Goal: Task Accomplishment & Management: Use online tool/utility

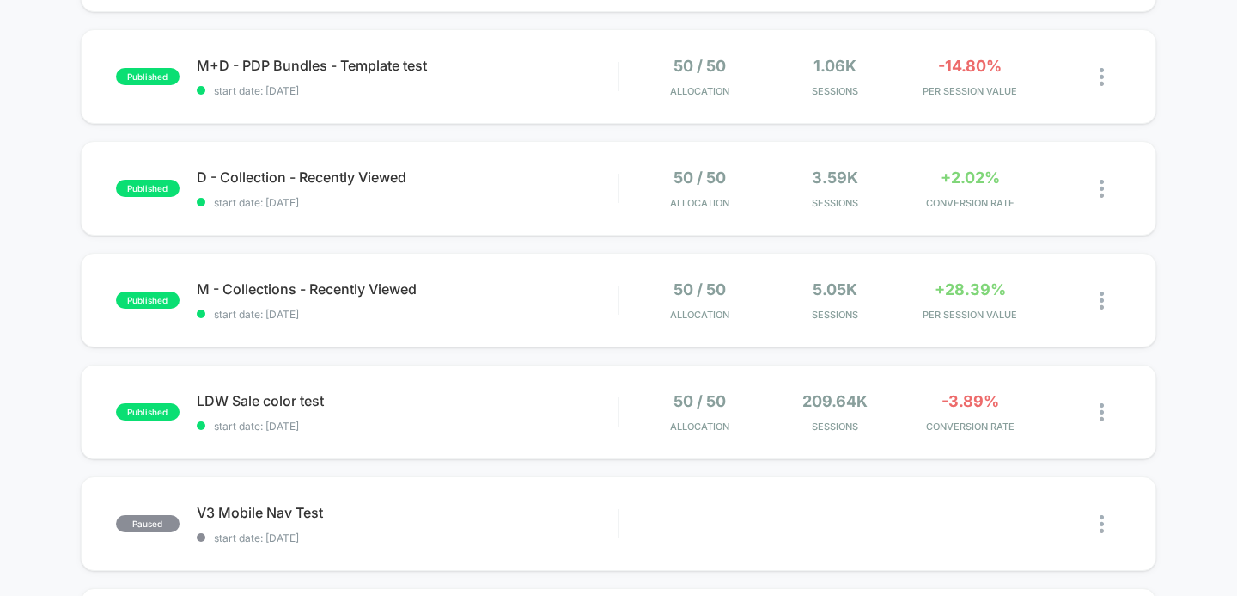
scroll to position [798, 0]
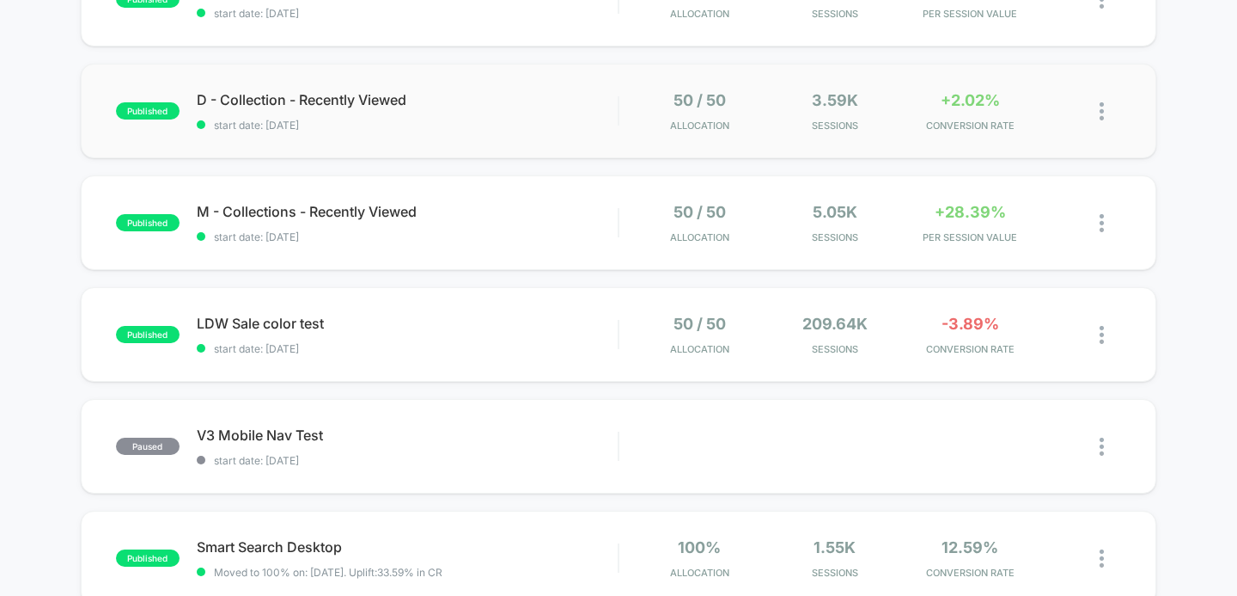
click at [467, 131] on div "published D - Collection - Recently Viewed start date: 8/27/2025 50 / 50 Alloca…" at bounding box center [619, 111] width 1077 height 95
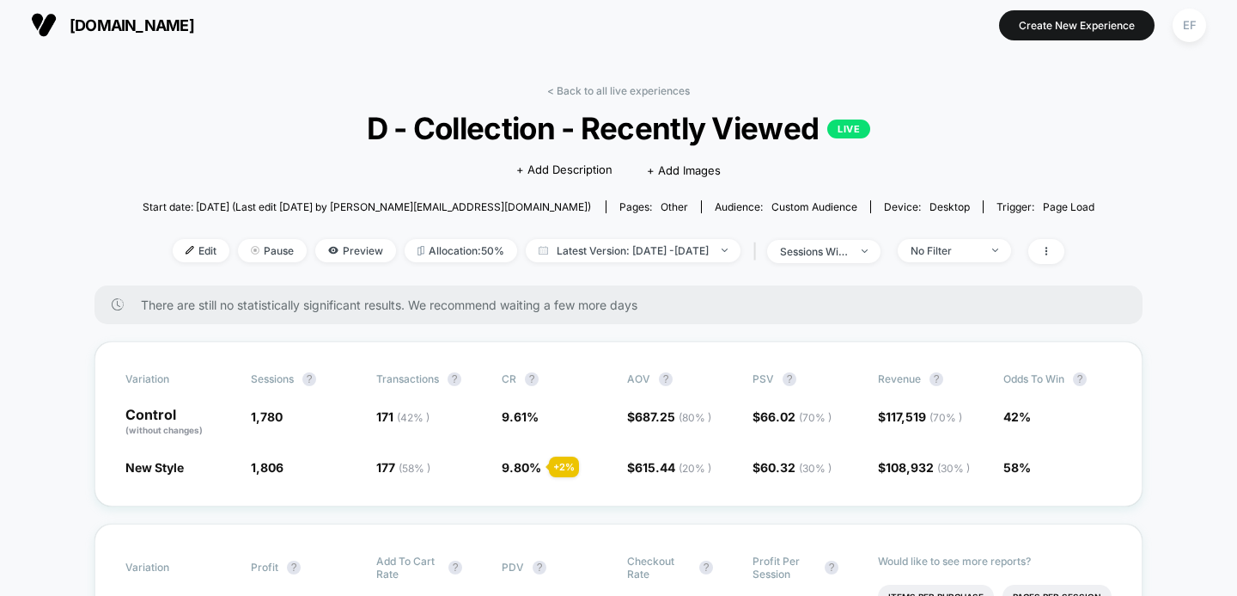
scroll to position [7, 0]
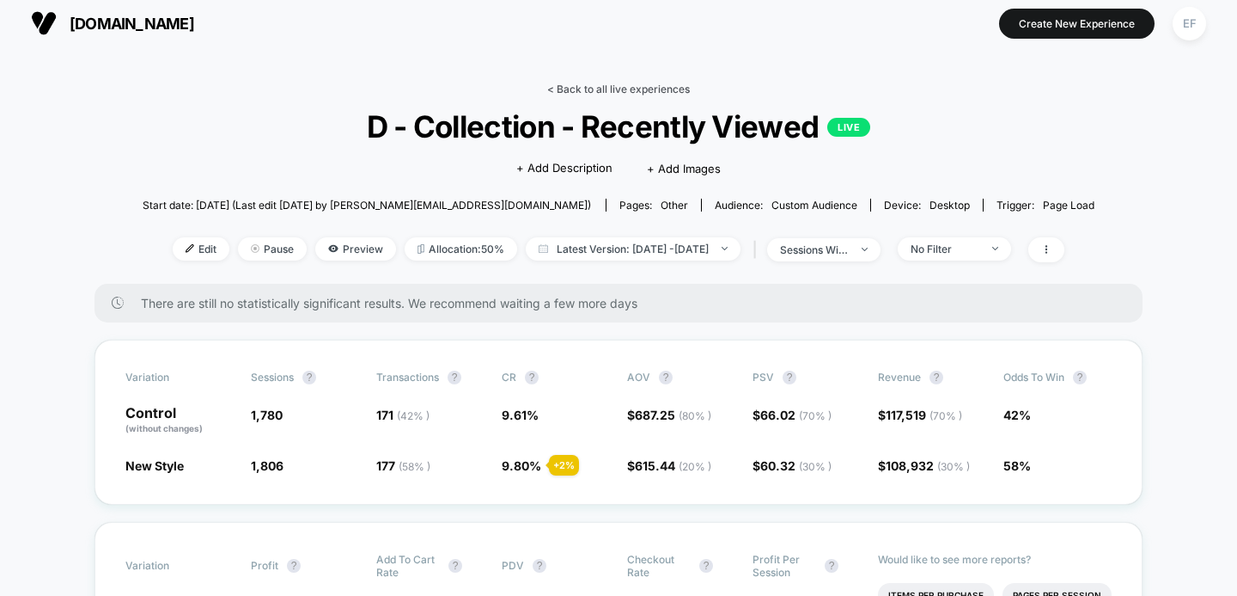
click at [621, 90] on link "< Back to all live experiences" at bounding box center [618, 88] width 143 height 13
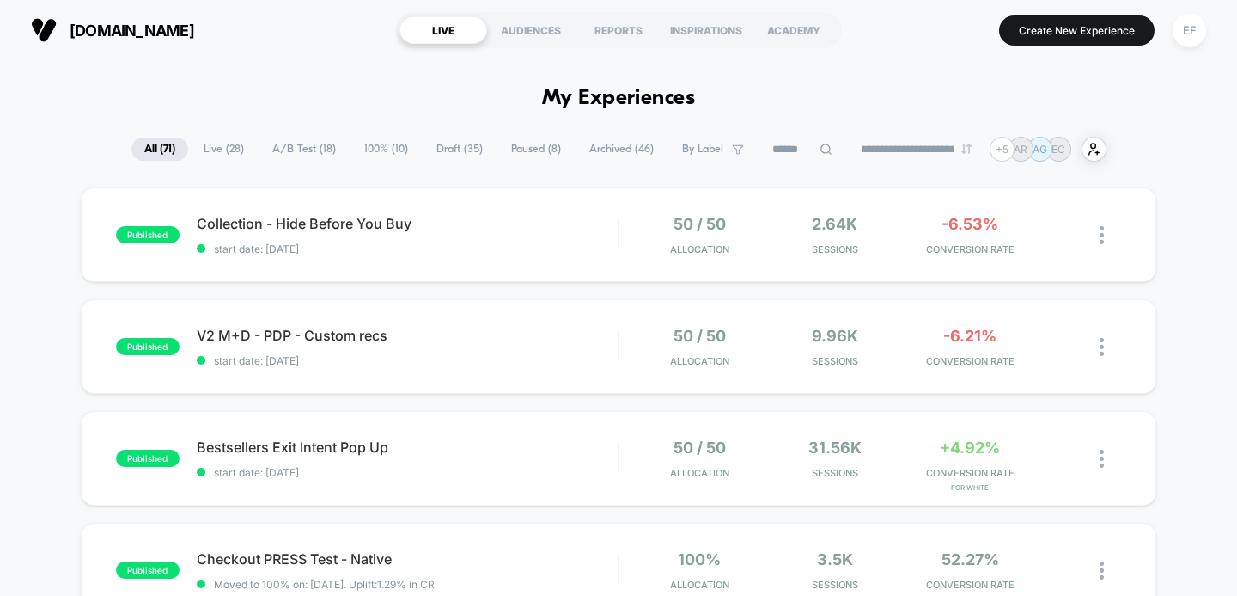
click at [320, 151] on span "A/B Test ( 18 )" at bounding box center [304, 148] width 89 height 23
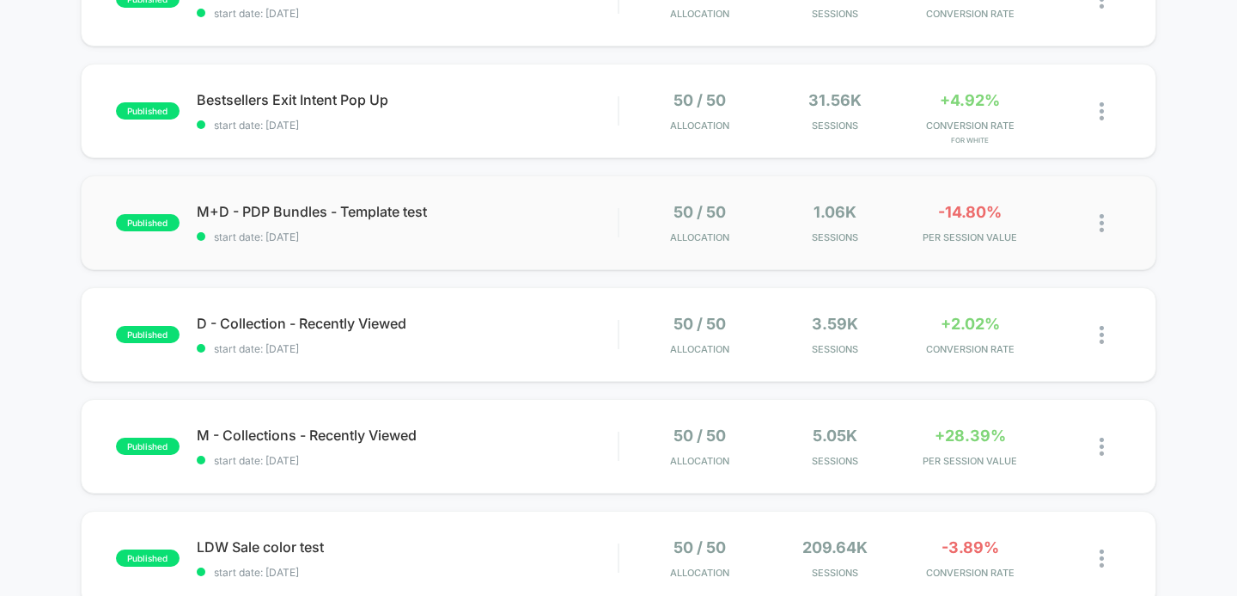
scroll to position [348, 0]
click at [530, 235] on span "start date: [DATE]" at bounding box center [408, 235] width 422 height 13
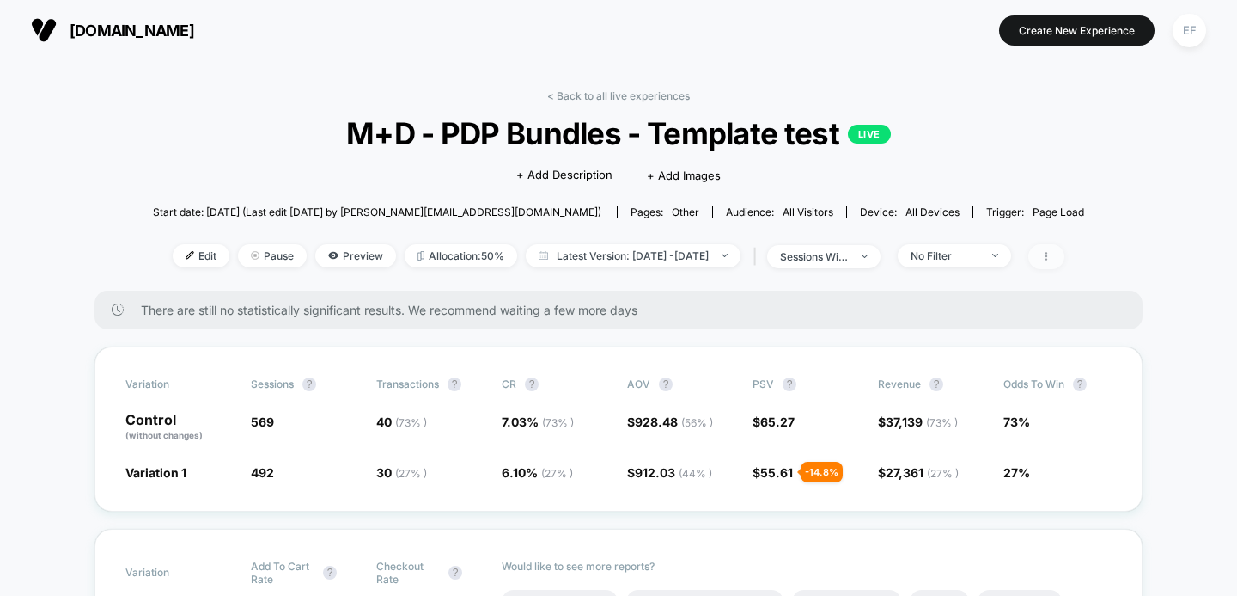
click at [1052, 257] on icon at bounding box center [1046, 256] width 10 height 10
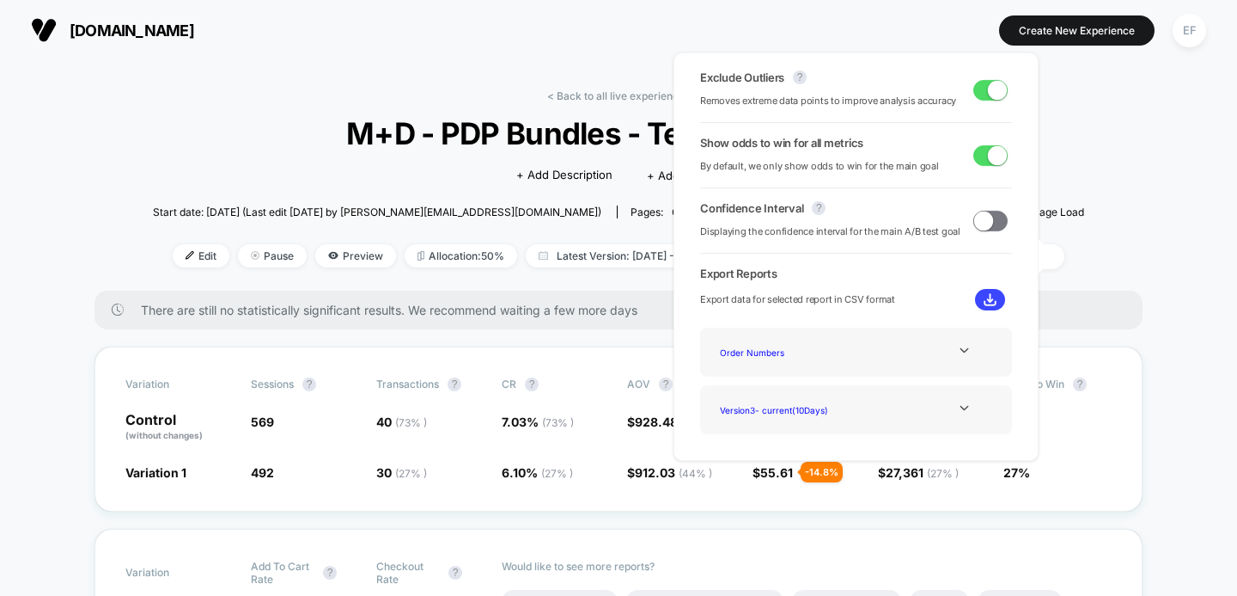
click at [986, 225] on span at bounding box center [991, 221] width 34 height 21
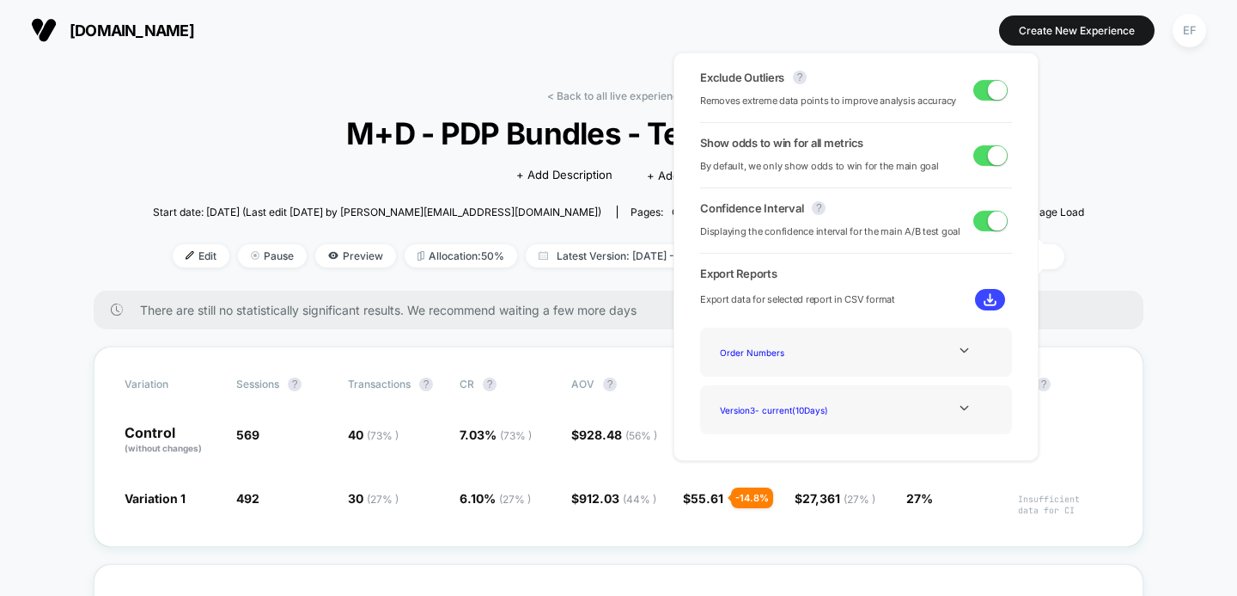
click at [988, 225] on span at bounding box center [997, 220] width 19 height 19
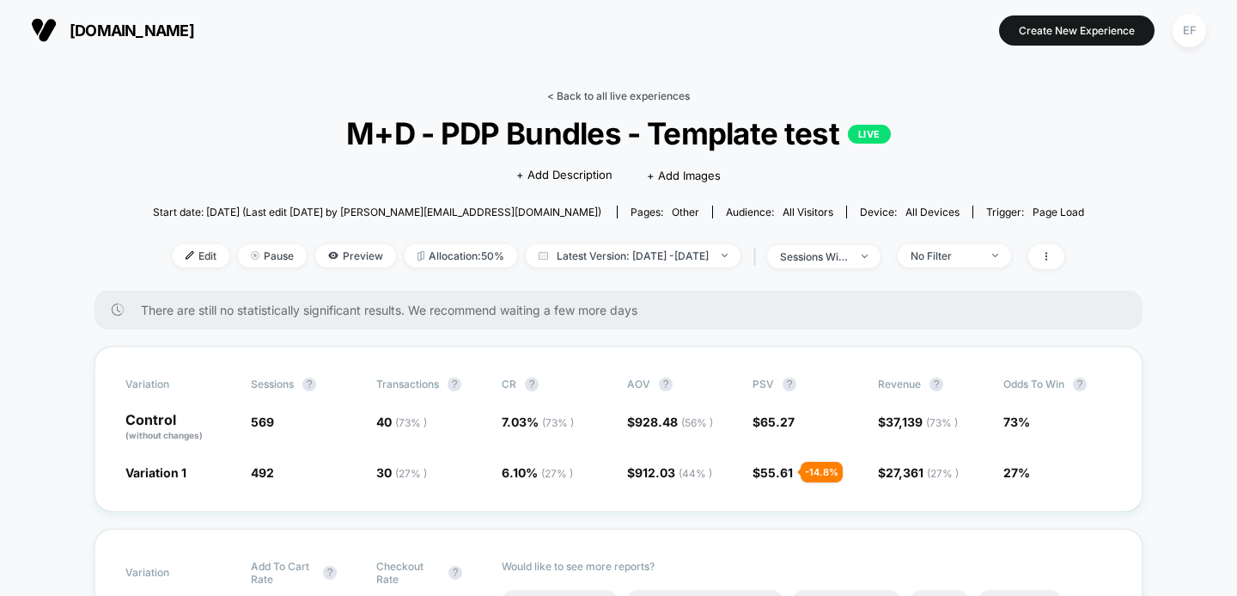
click at [616, 92] on link "< Back to all live experiences" at bounding box center [618, 95] width 143 height 13
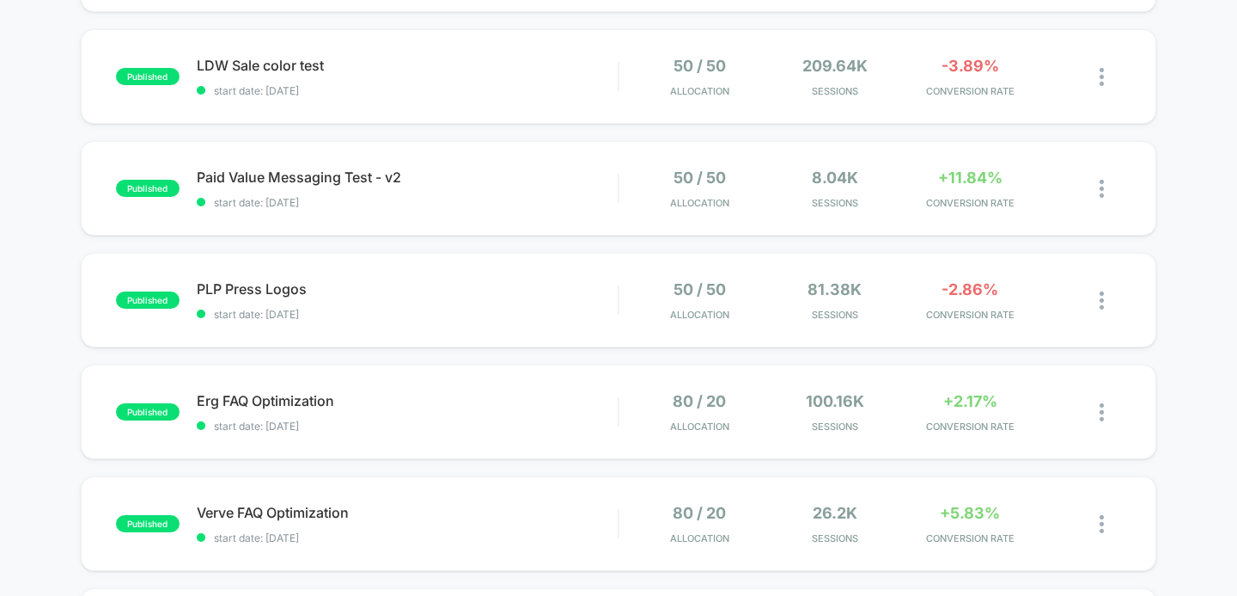
scroll to position [839, 0]
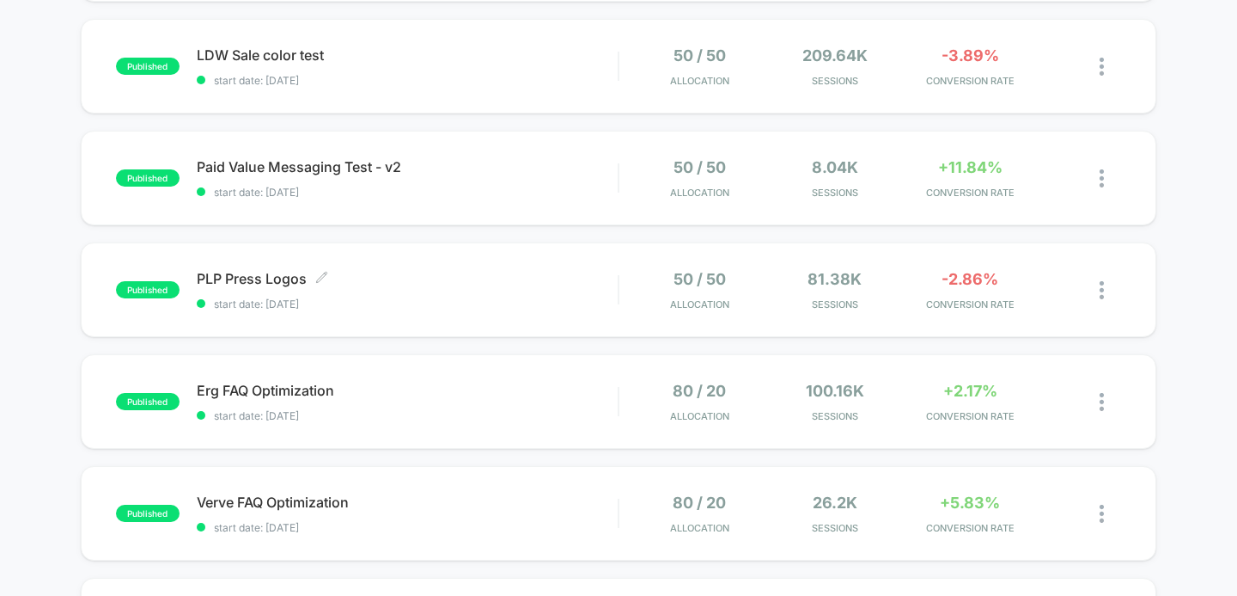
click at [470, 289] on div "PLP Press Logos Click to edit experience details Click to edit experience detai…" at bounding box center [408, 290] width 422 height 40
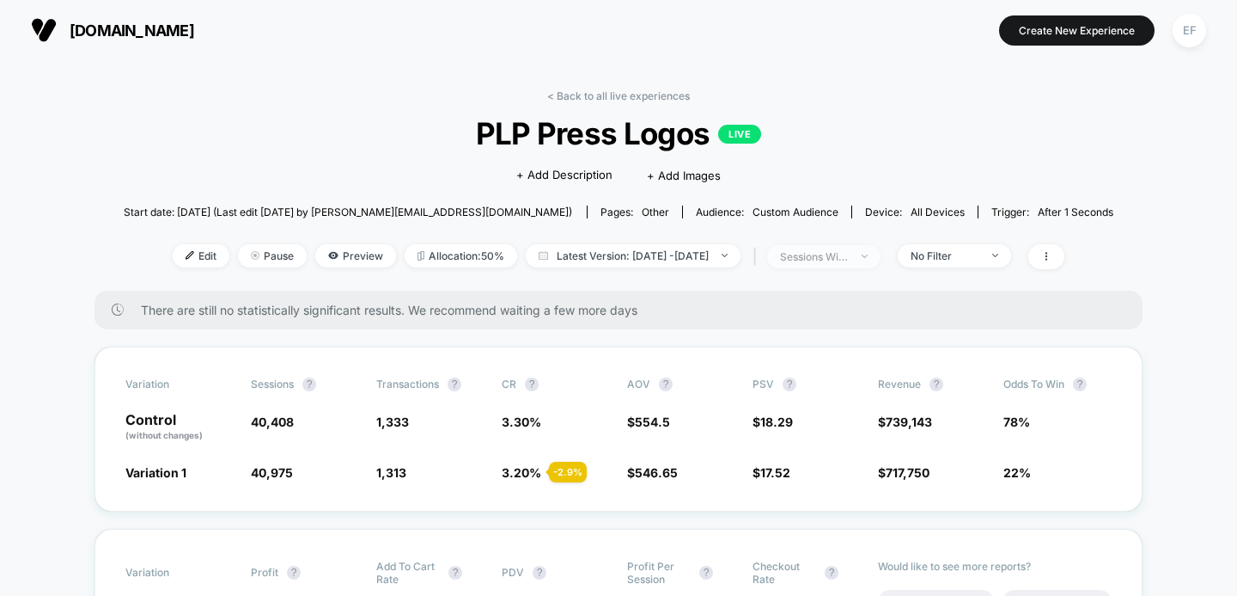
click at [841, 263] on span "sessions with impression" at bounding box center [823, 256] width 113 height 23
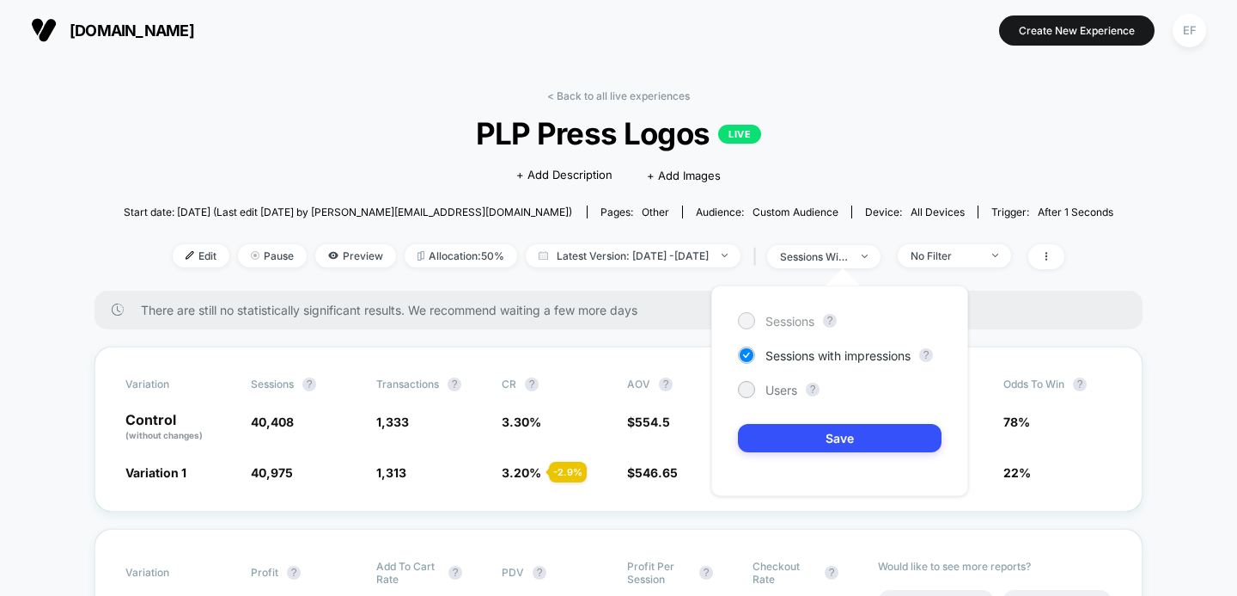
click at [800, 315] on span "Sessions" at bounding box center [790, 321] width 49 height 15
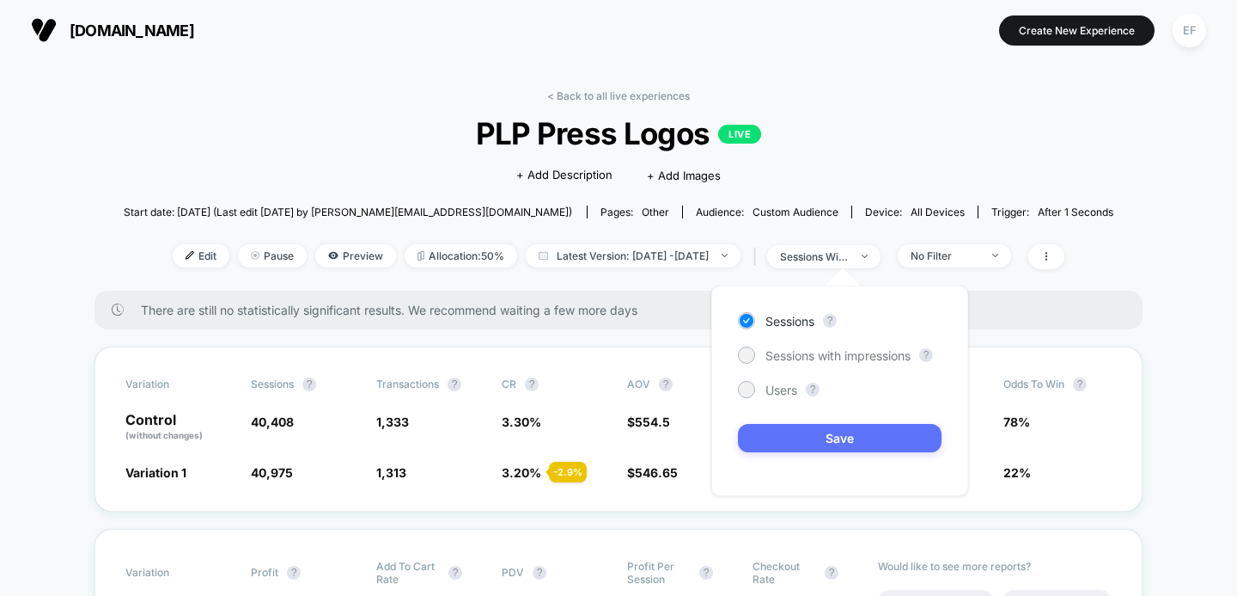
click at [775, 433] on button "Save" at bounding box center [840, 438] width 204 height 28
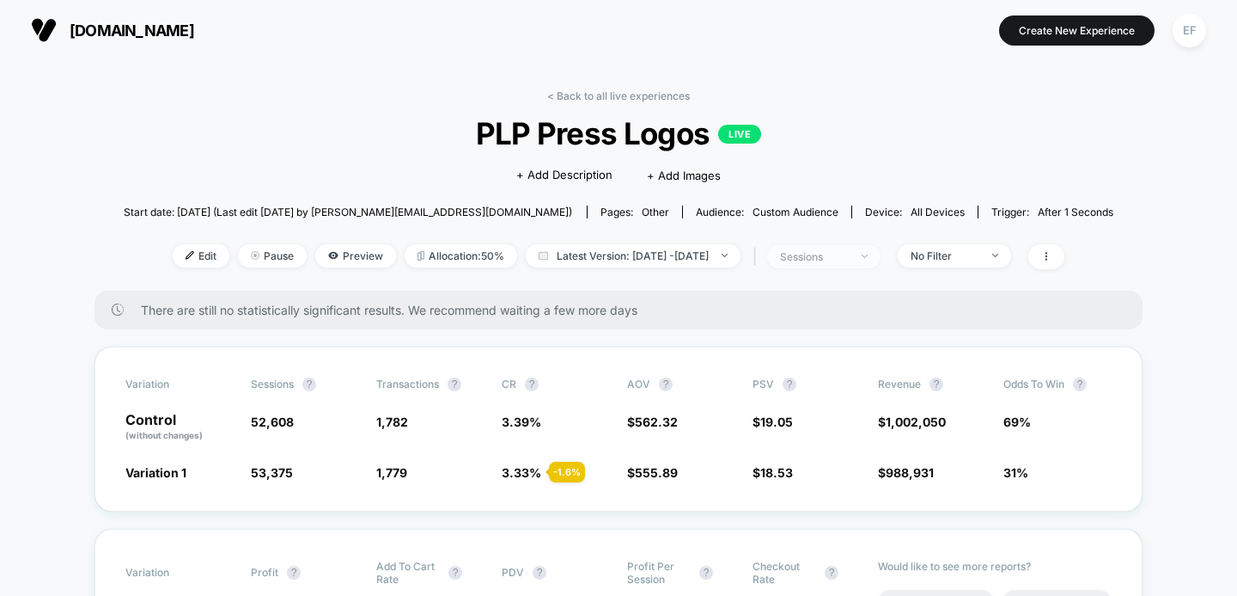
click at [849, 260] on div "sessions" at bounding box center [814, 256] width 69 height 13
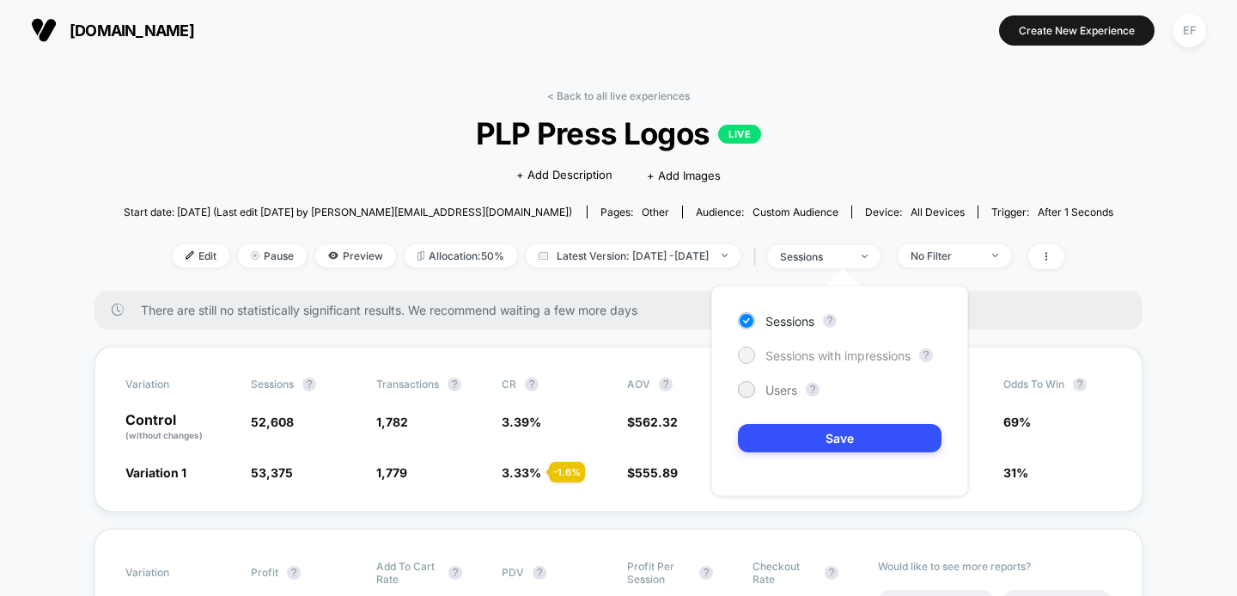
click at [791, 348] on span "Sessions with impressions" at bounding box center [838, 355] width 145 height 15
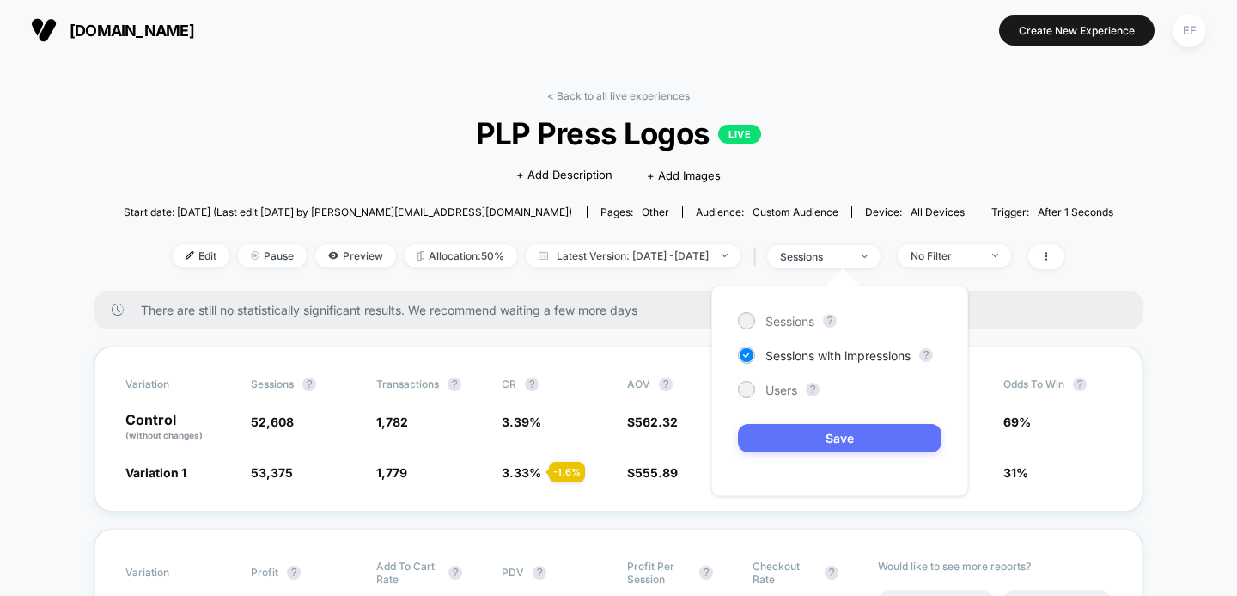
click at [776, 433] on button "Save" at bounding box center [840, 438] width 204 height 28
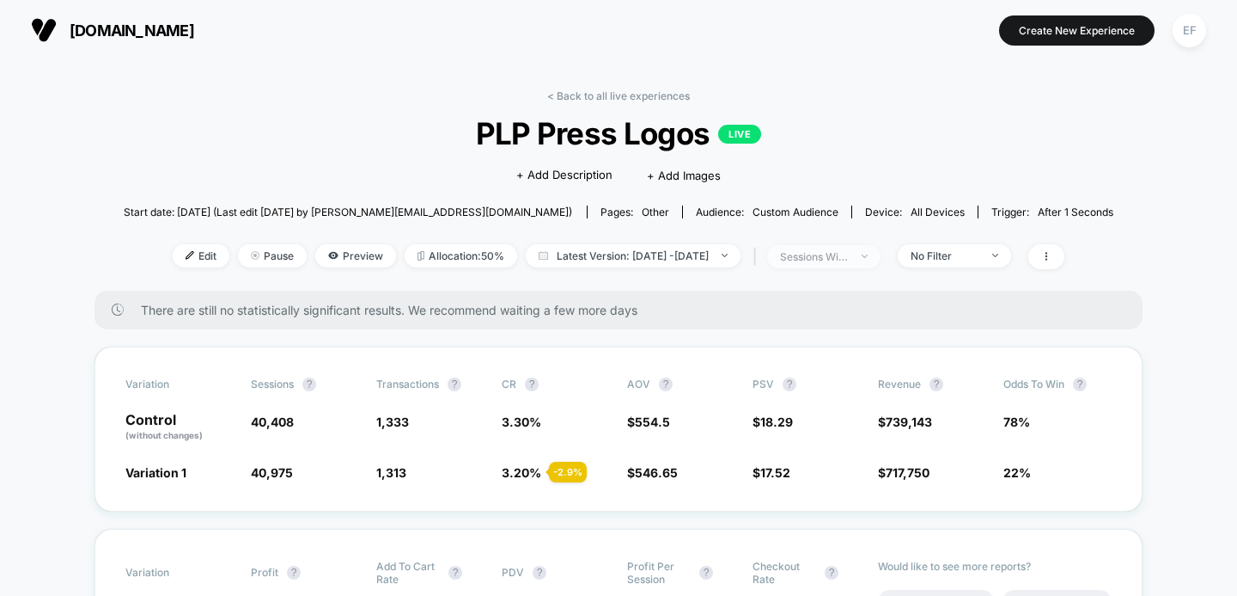
click at [846, 259] on div "sessions with impression" at bounding box center [814, 256] width 69 height 13
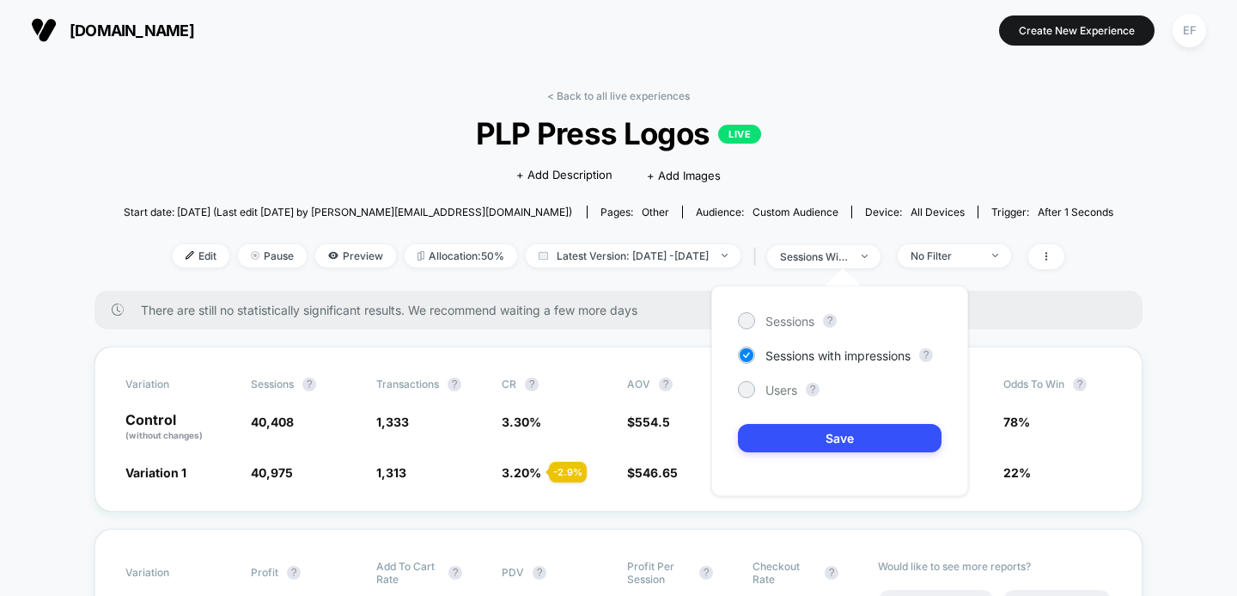
click at [806, 304] on div "Sessions ? Sessions with impressions ? Users ? Save" at bounding box center [840, 390] width 257 height 211
click at [794, 315] on span "Sessions" at bounding box center [790, 321] width 49 height 15
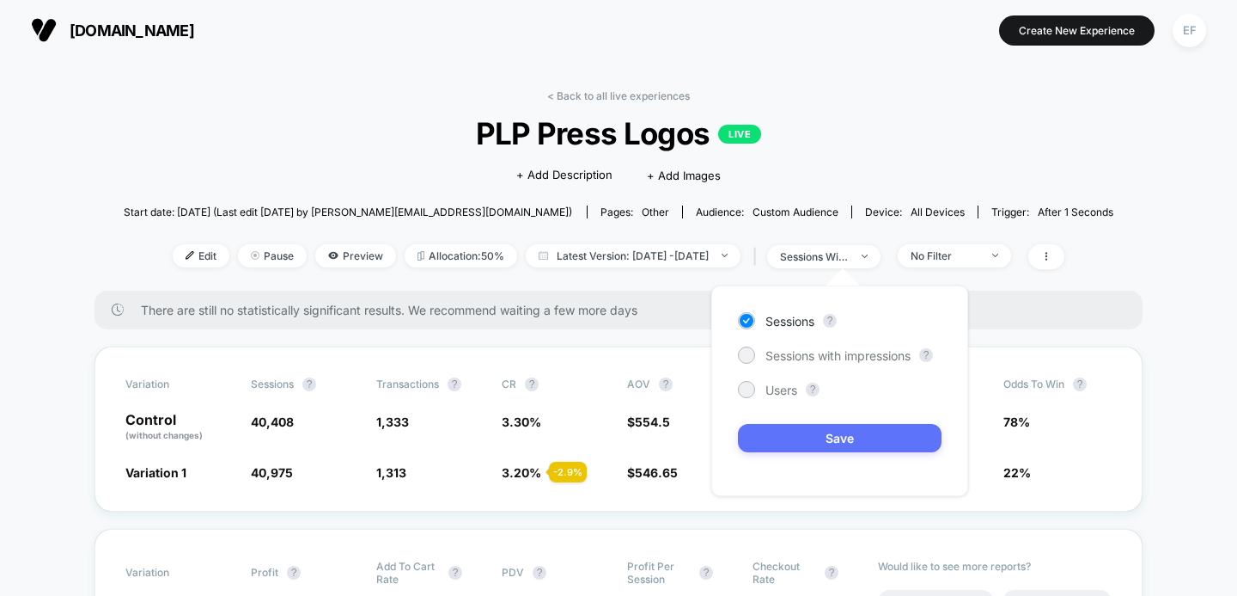
click at [809, 440] on button "Save" at bounding box center [840, 438] width 204 height 28
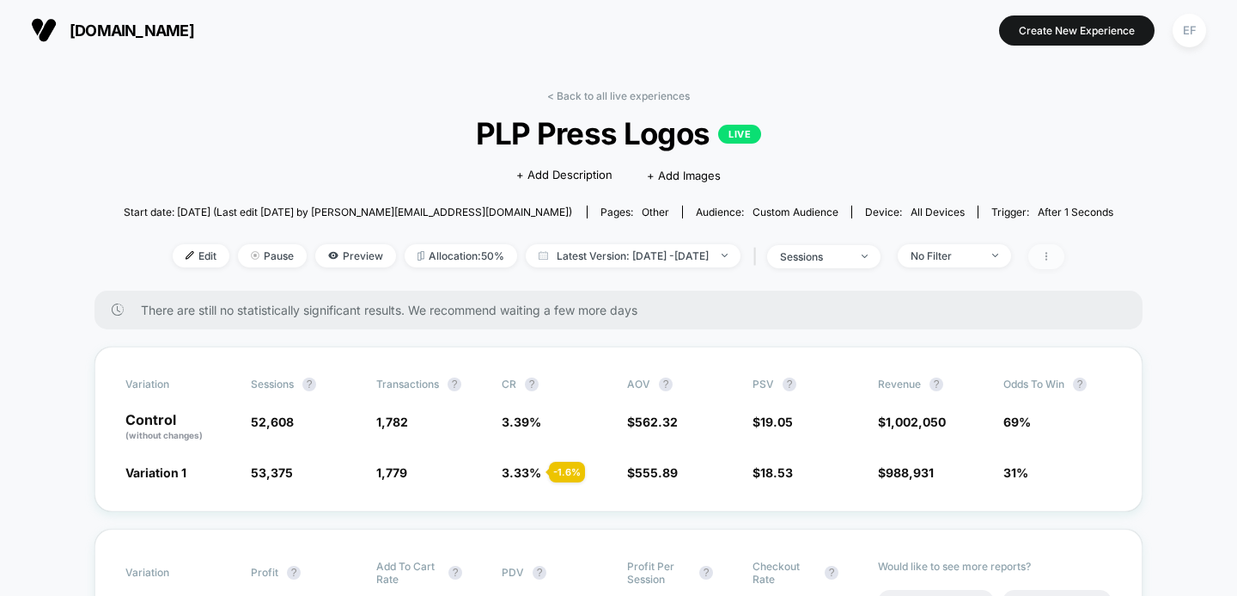
click at [1065, 245] on span at bounding box center [1047, 256] width 36 height 25
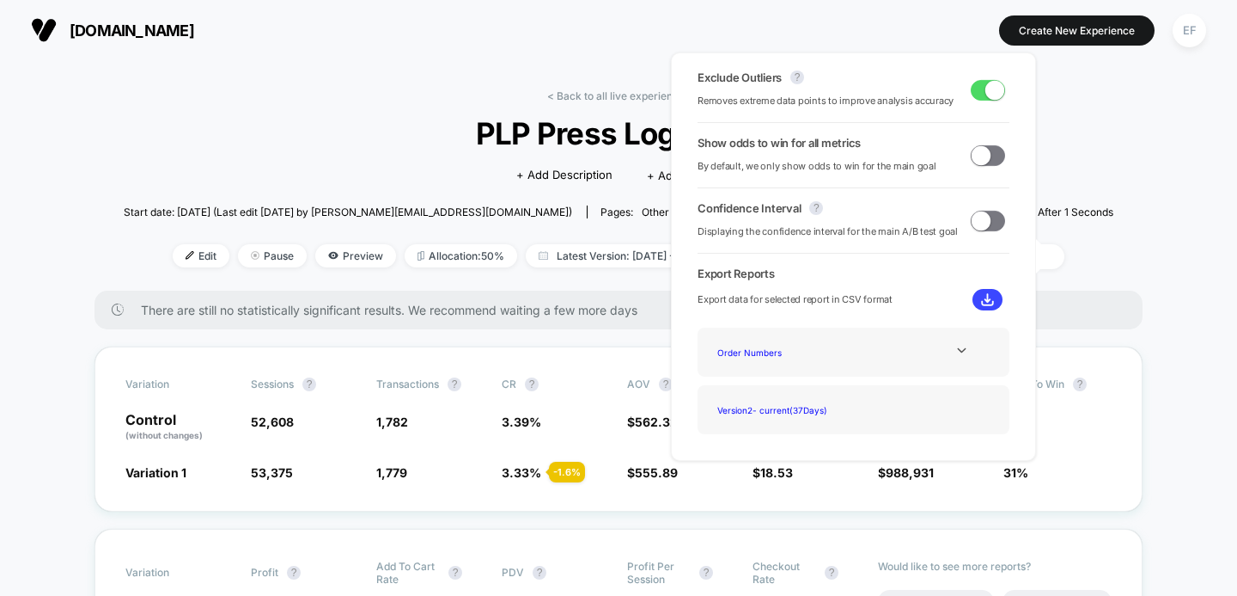
click at [982, 154] on span at bounding box center [981, 154] width 19 height 19
click at [1086, 151] on div "< Back to all live experiences PLP Press Logos LIVE Click to edit experience de…" at bounding box center [619, 189] width 991 height 201
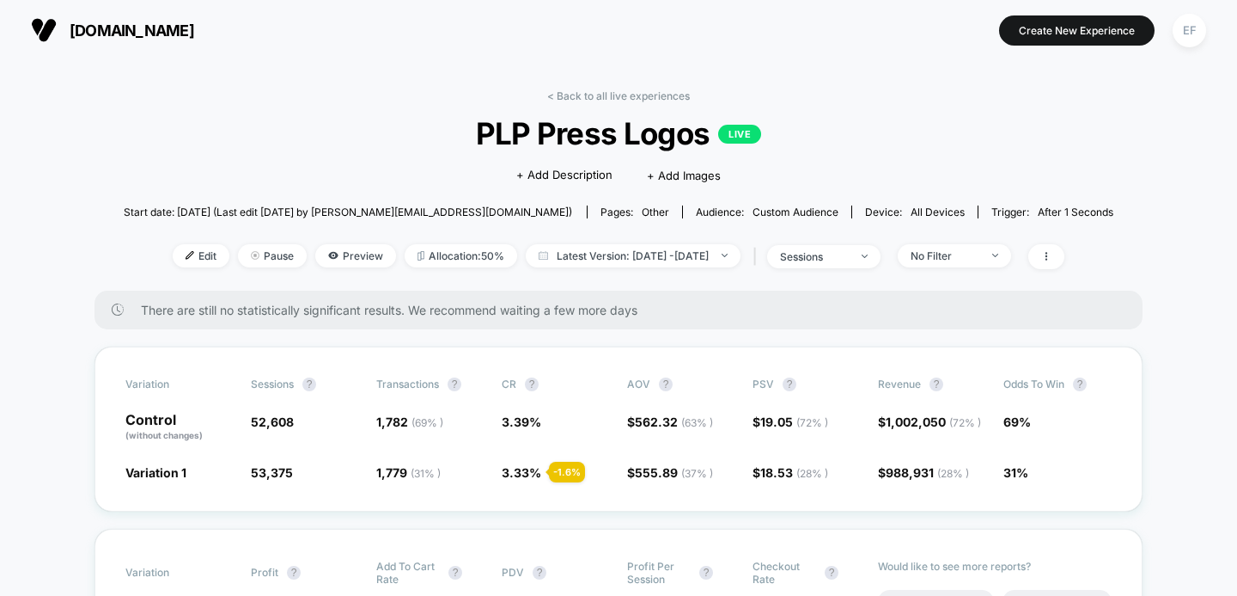
click at [613, 102] on div "< Back to all live experiences PLP Press Logos LIVE Click to edit experience de…" at bounding box center [619, 189] width 991 height 201
click at [615, 96] on link "< Back to all live experiences" at bounding box center [618, 95] width 143 height 13
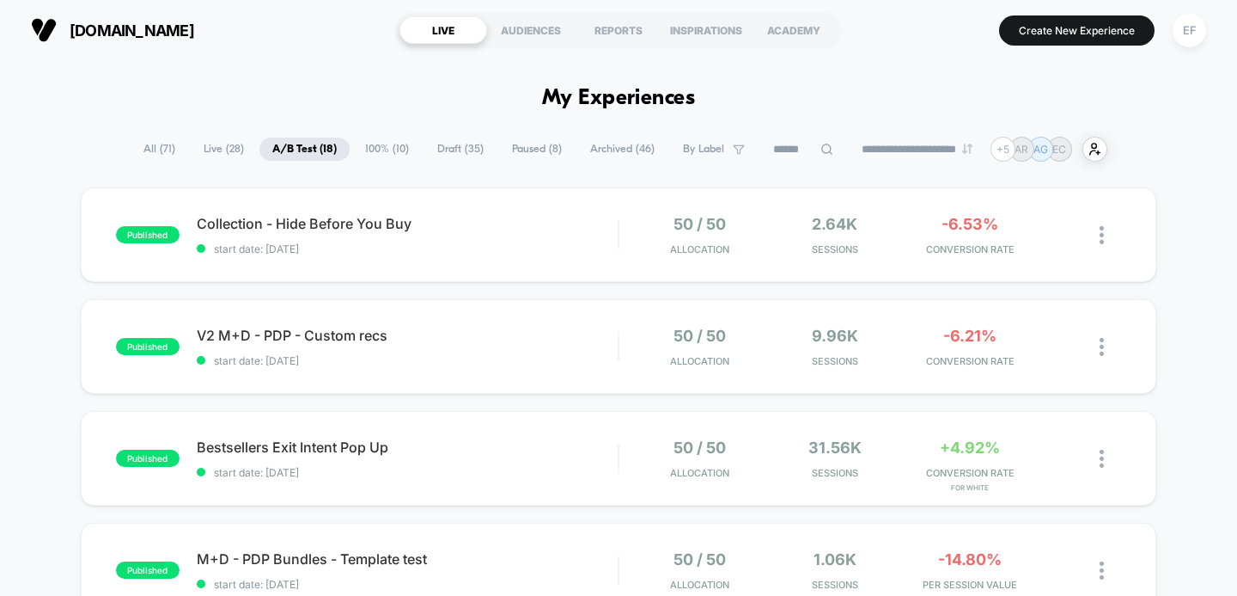
click at [445, 148] on span "Draft ( 35 )" at bounding box center [460, 148] width 72 height 23
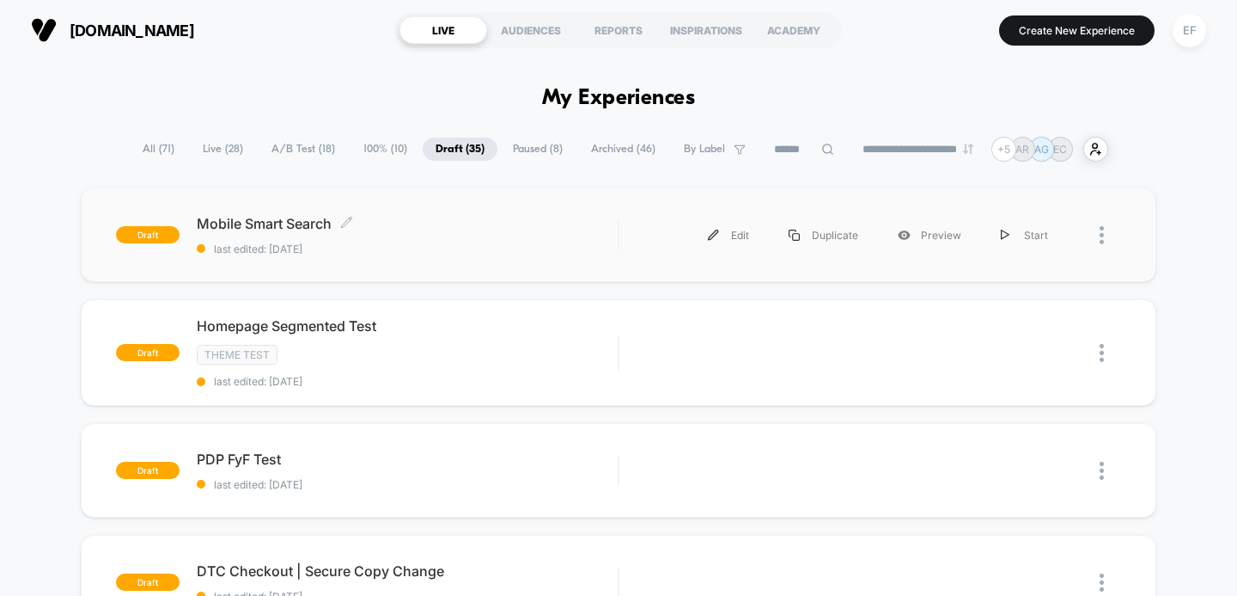
click at [410, 223] on span "Mobile Smart Search Click to edit experience details" at bounding box center [408, 223] width 422 height 17
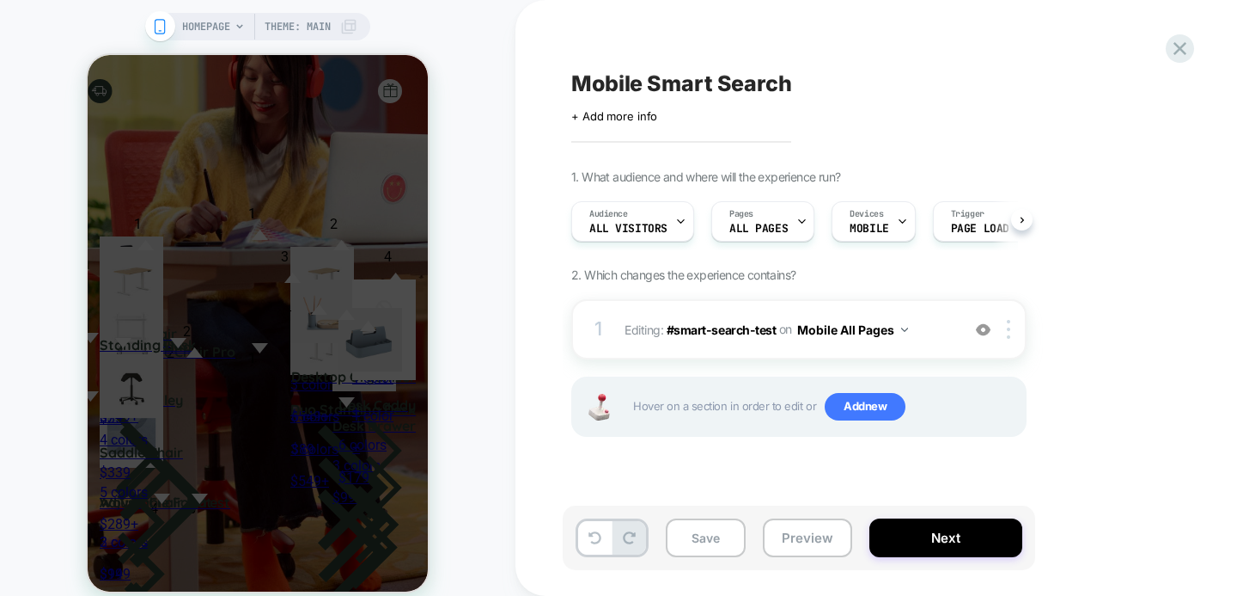
scroll to position [0, 1]
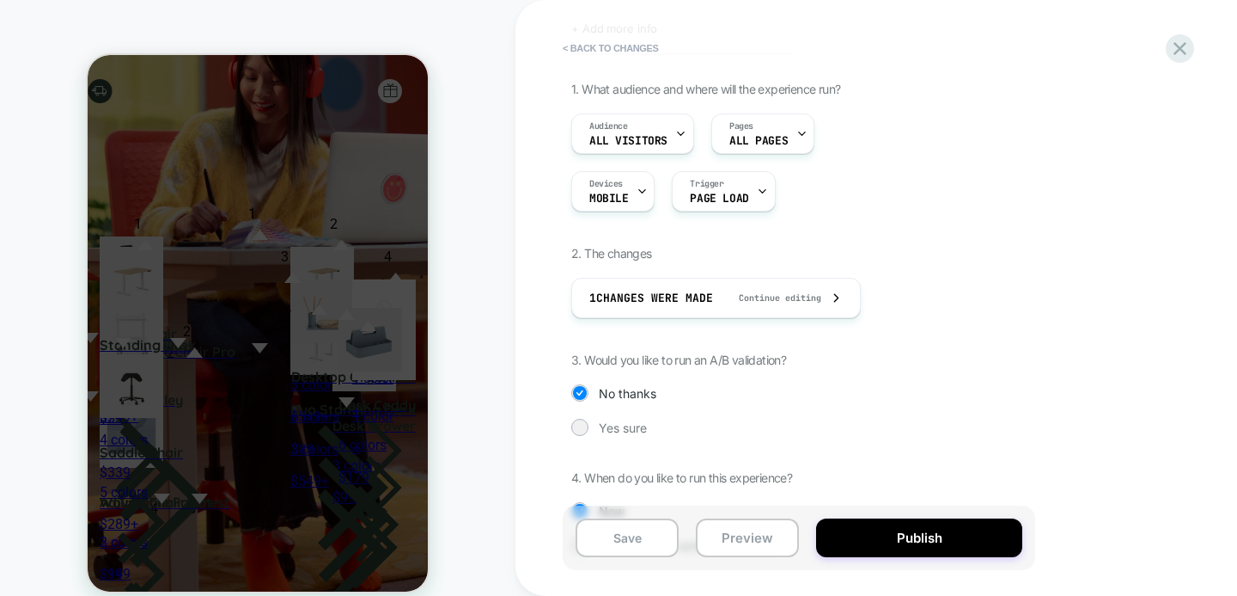
scroll to position [121, 0]
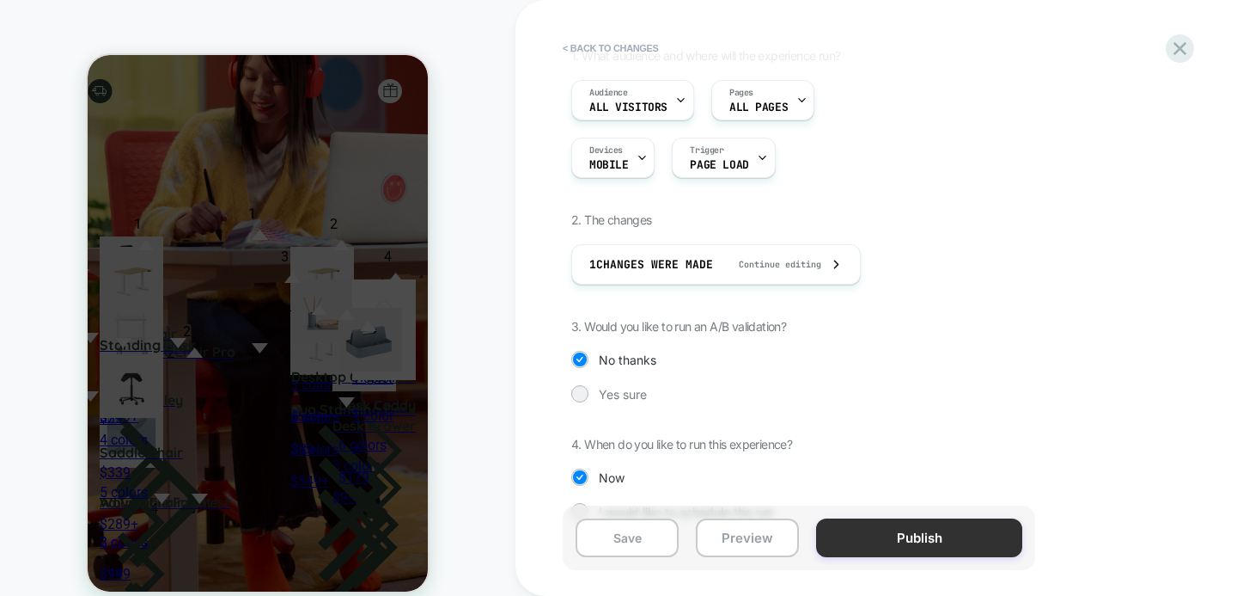
click at [0, 0] on button "Publish" at bounding box center [0, 0] width 0 height 0
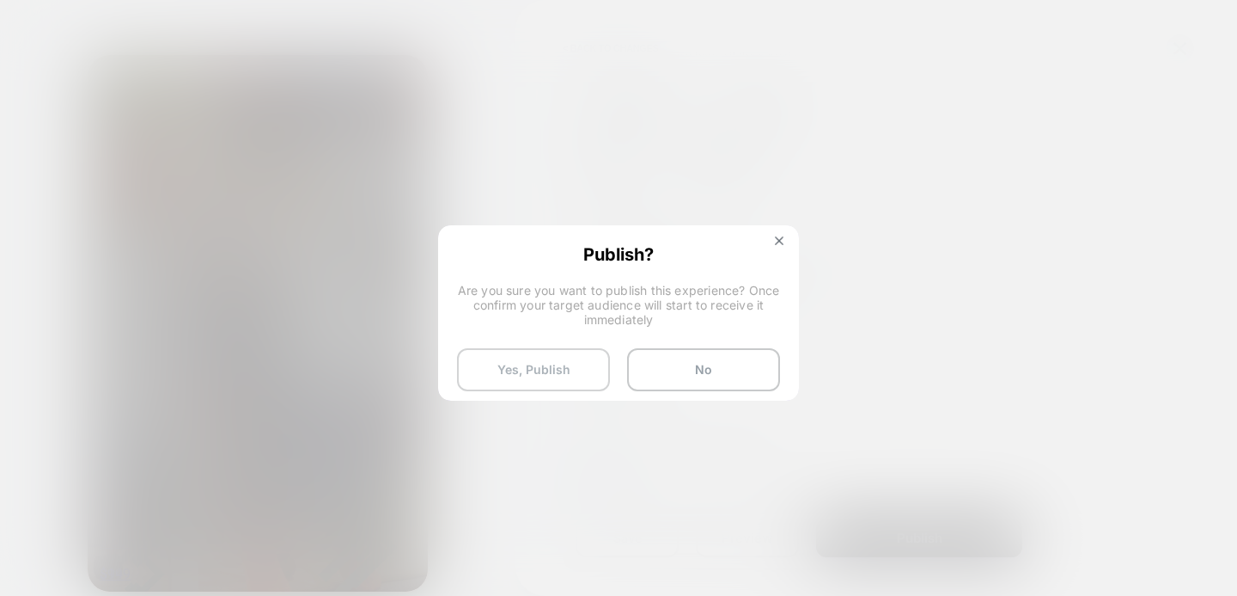
click at [522, 363] on button "Yes, Publish" at bounding box center [533, 369] width 153 height 43
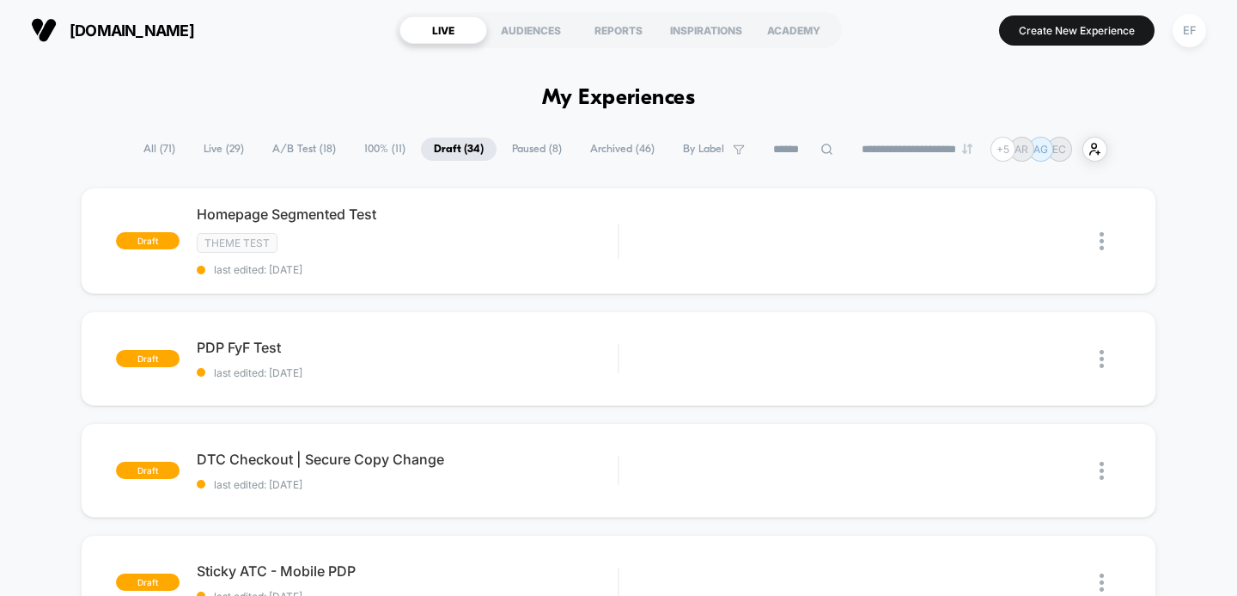
click at [517, 152] on span "Paused ( 8 )" at bounding box center [537, 148] width 76 height 23
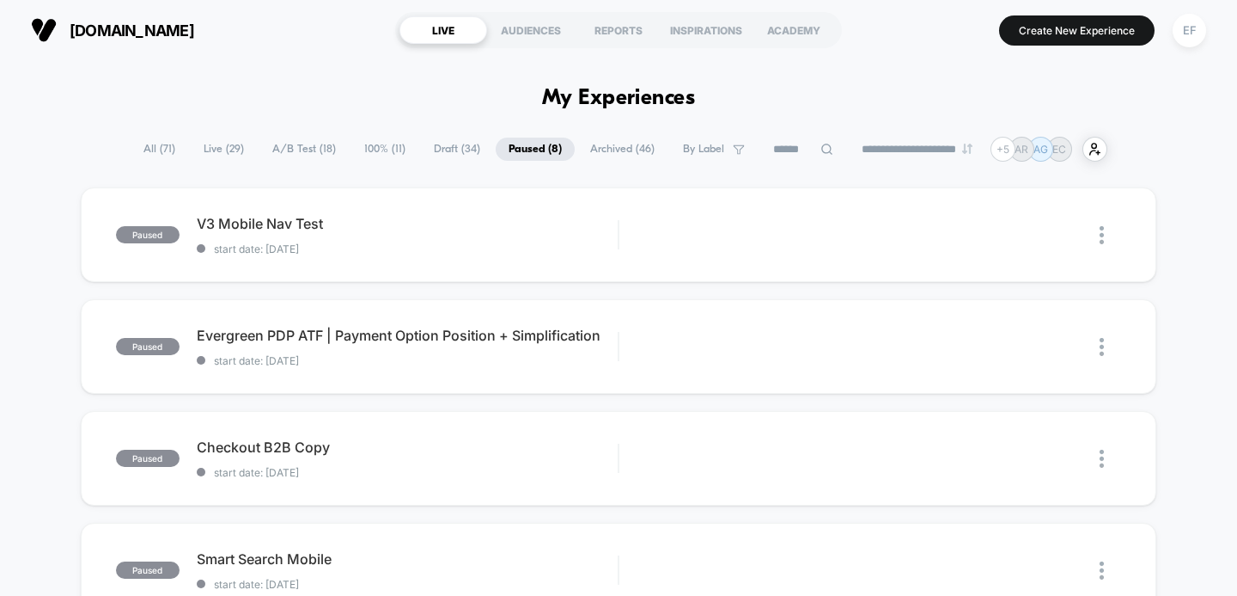
click at [364, 150] on span "100% ( 11 )" at bounding box center [384, 148] width 67 height 23
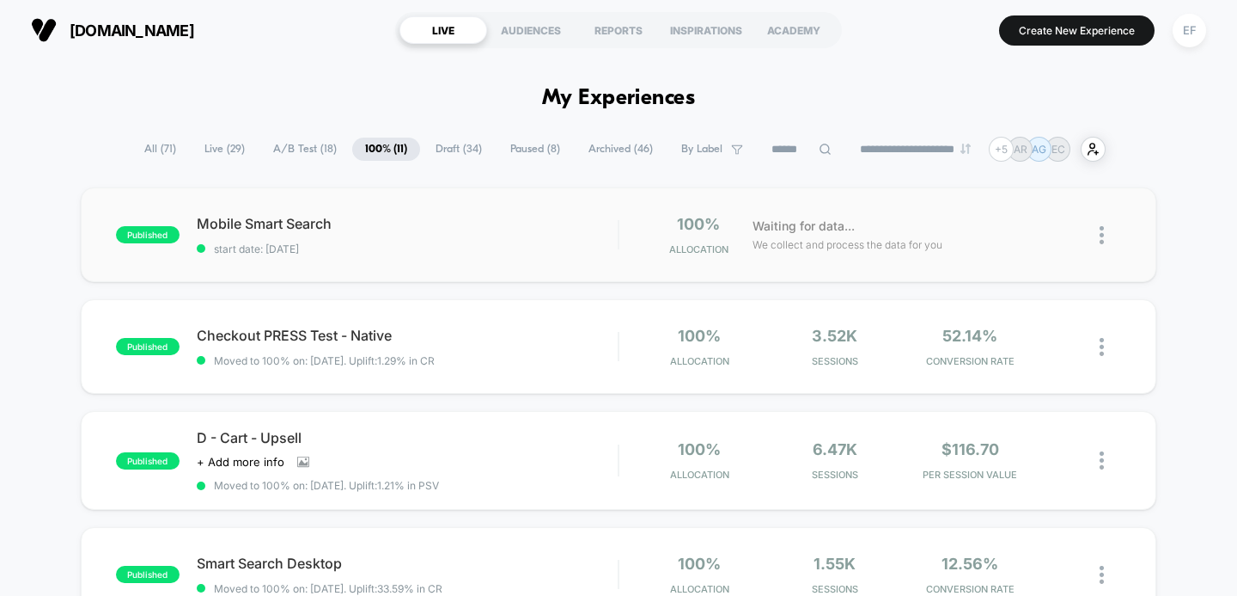
click at [450, 258] on div "published Mobile Smart Search start date: [DATE] 100% Allocation Waiting for da…" at bounding box center [619, 234] width 1077 height 95
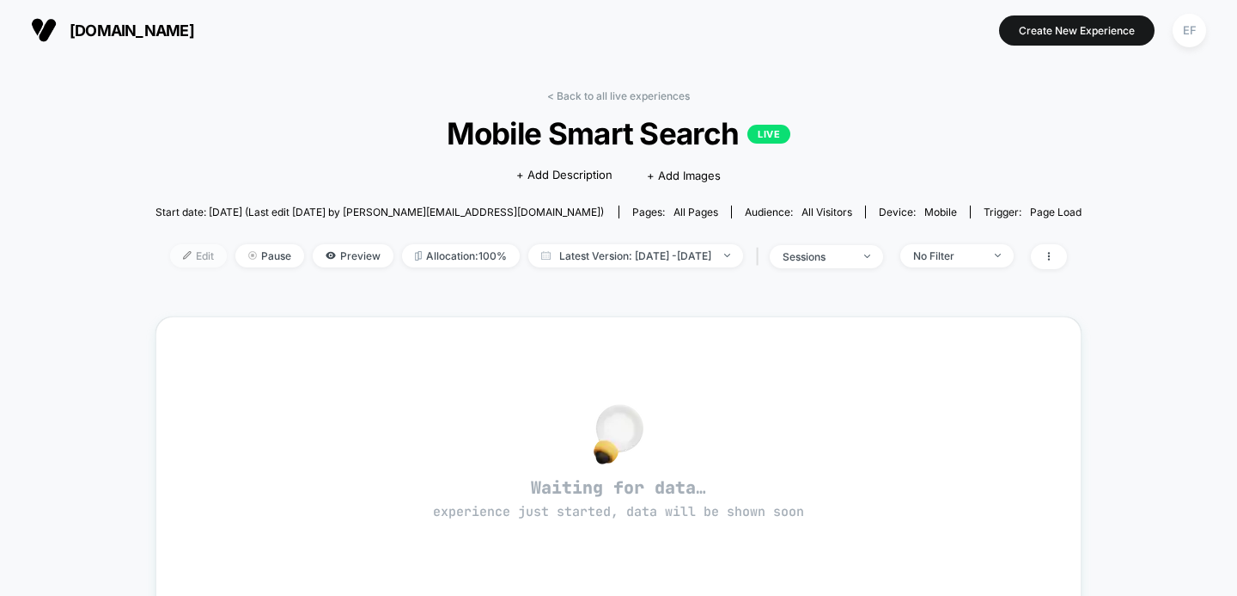
click at [170, 250] on span "Edit" at bounding box center [198, 255] width 57 height 23
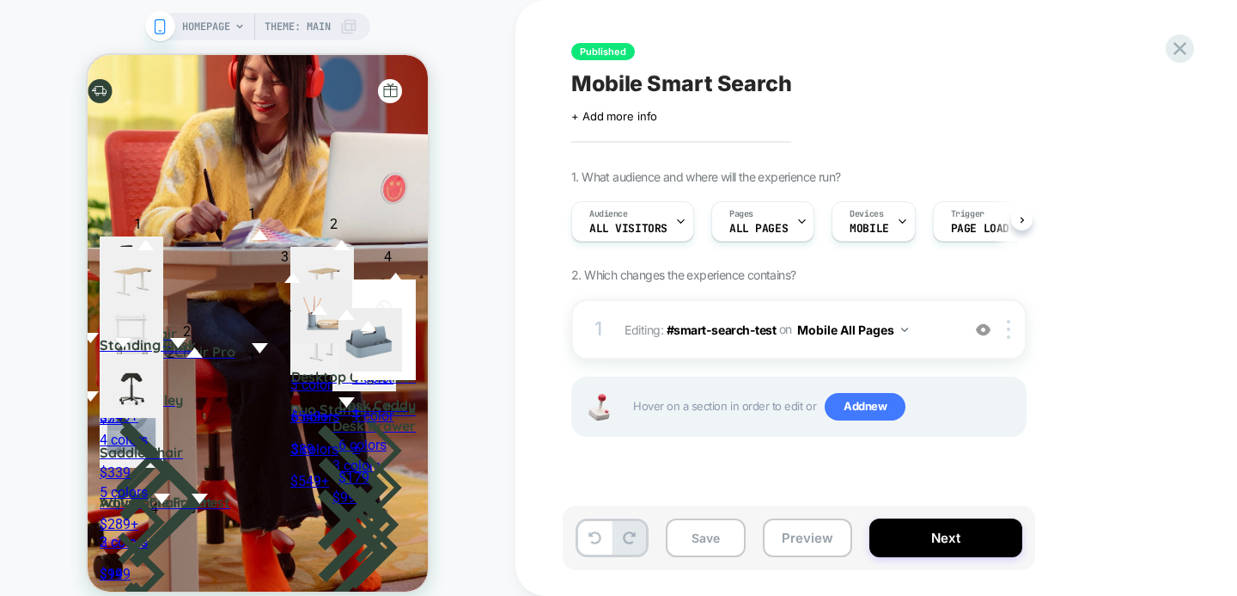
scroll to position [0, 1]
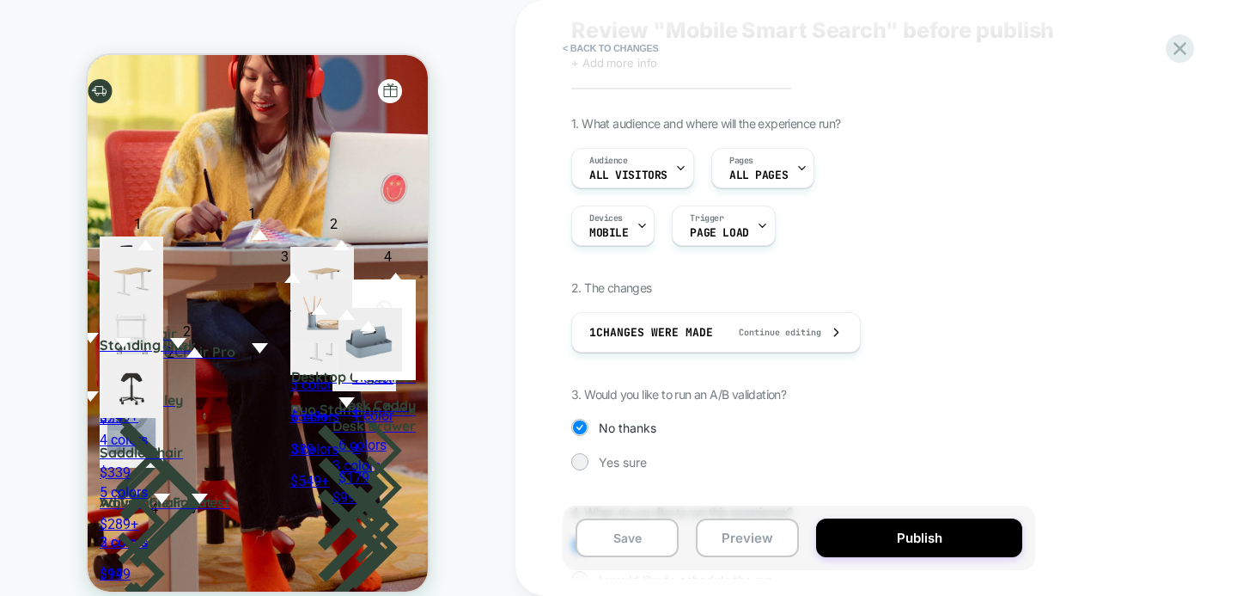
scroll to position [156, 0]
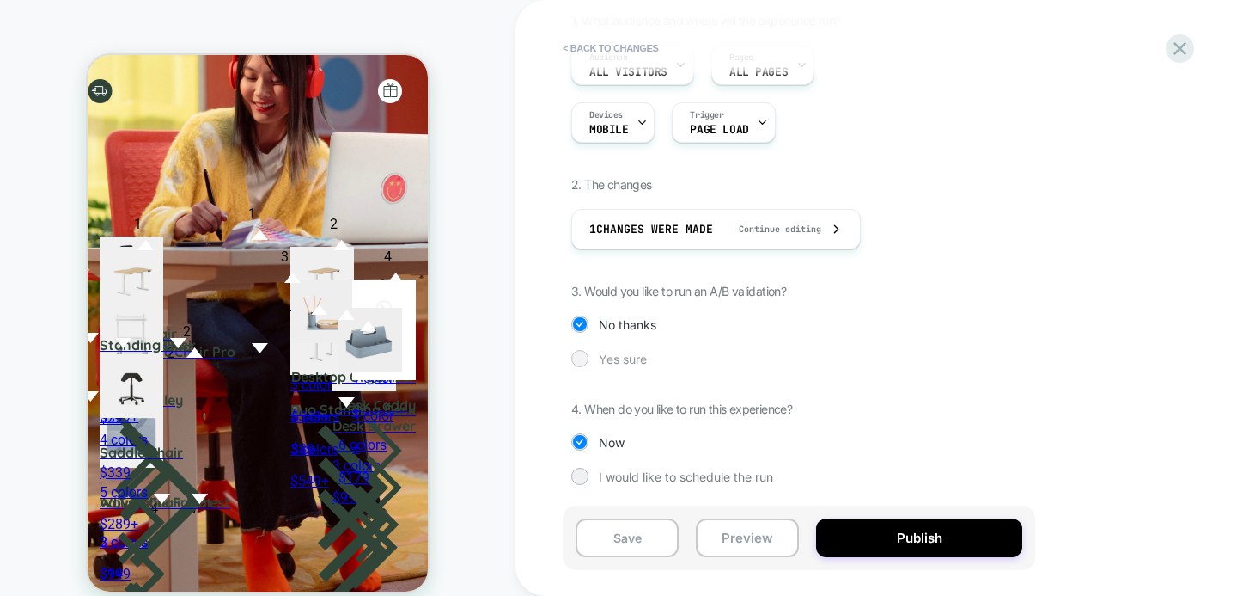
click at [577, 355] on div at bounding box center [579, 357] width 13 height 13
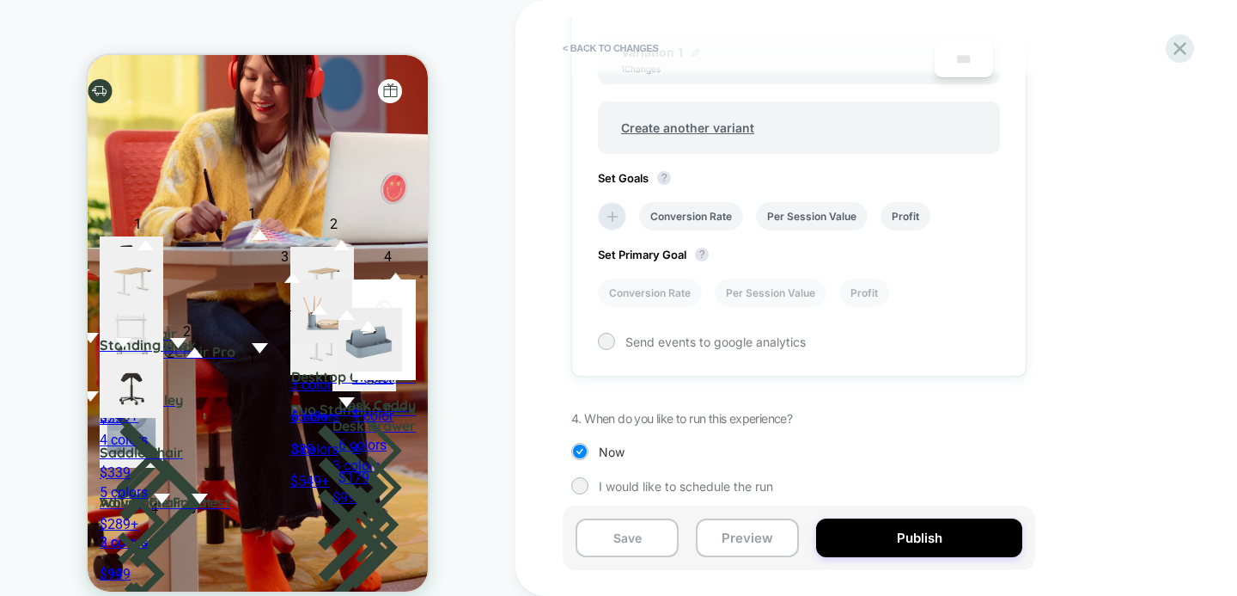
scroll to position [643, 0]
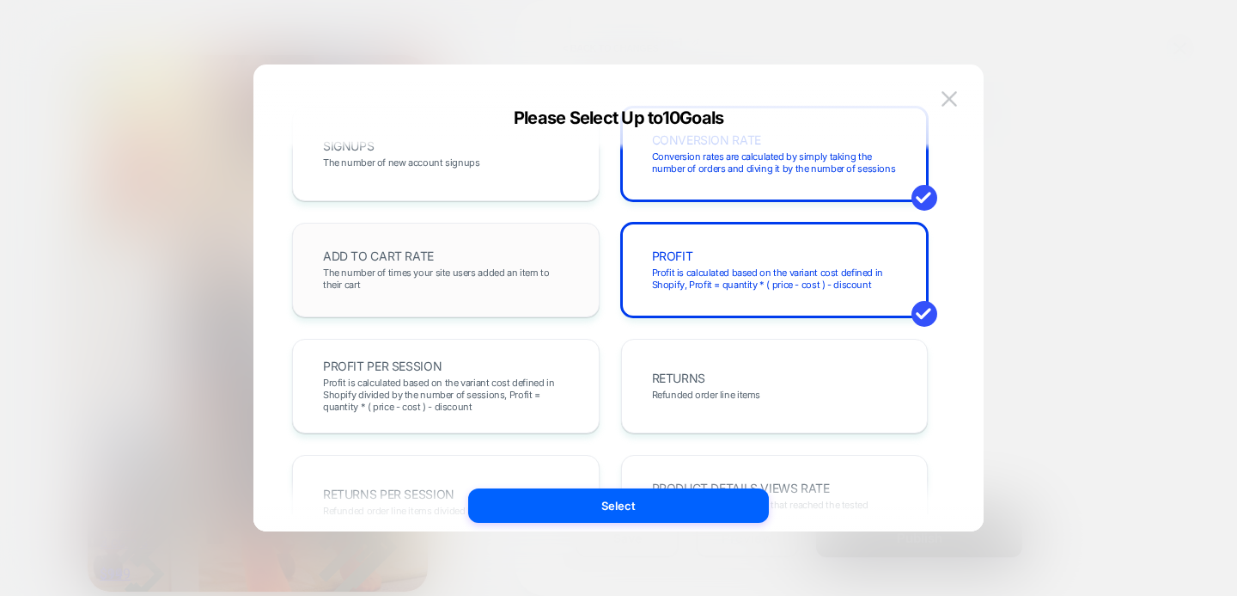
click at [449, 276] on span "The number of times your site users added an item to their cart" at bounding box center [446, 278] width 246 height 24
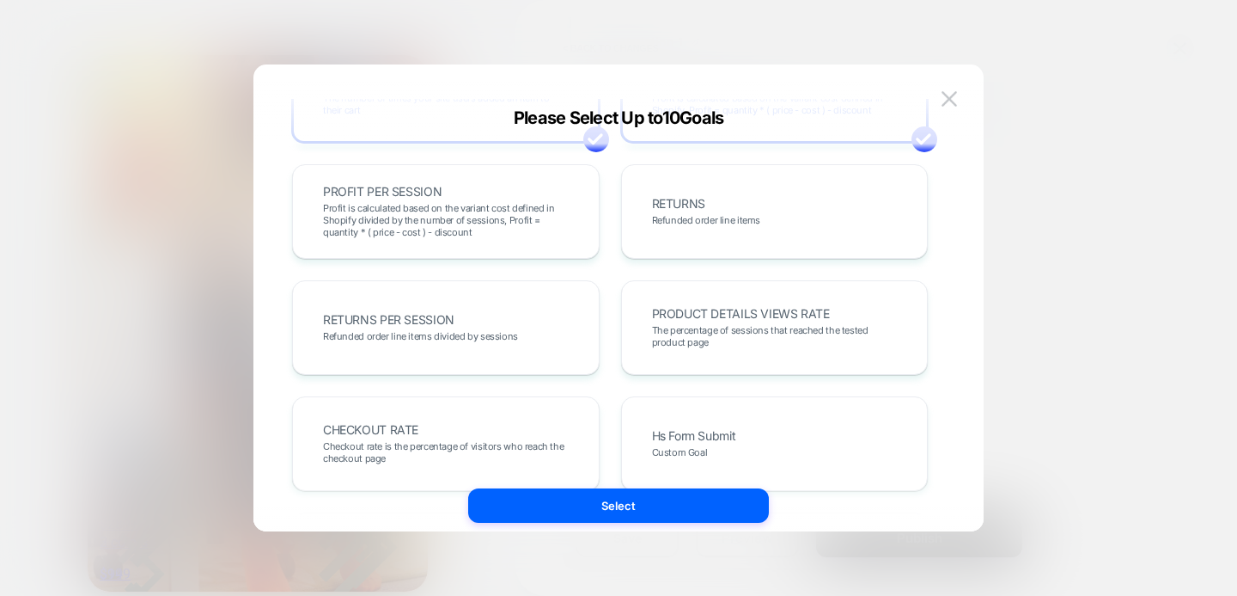
scroll to position [449, 0]
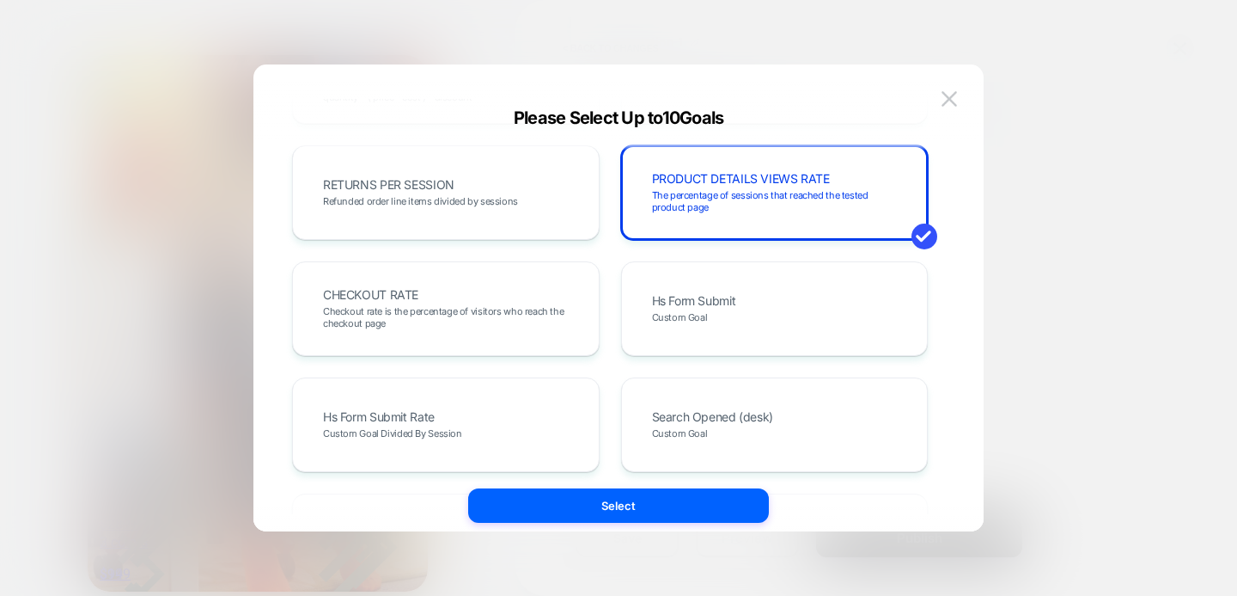
scroll to position [589, 0]
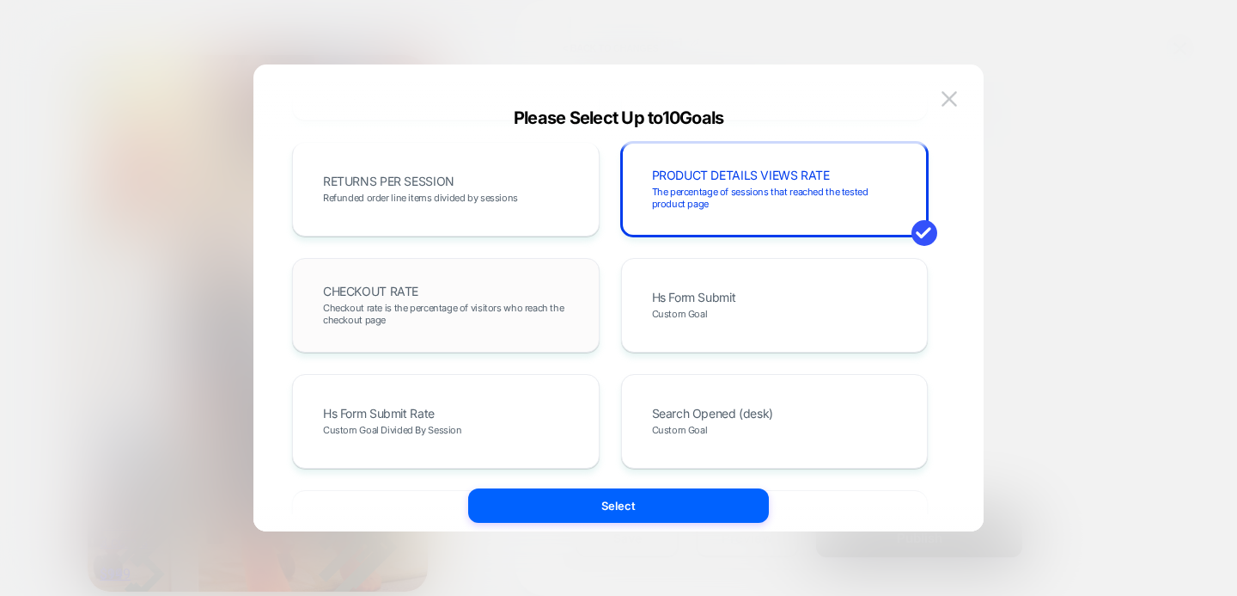
click at [471, 285] on div "CHECKOUT RATE Checkout rate is the percentage of visitors who reach the checkou…" at bounding box center [446, 305] width 272 height 58
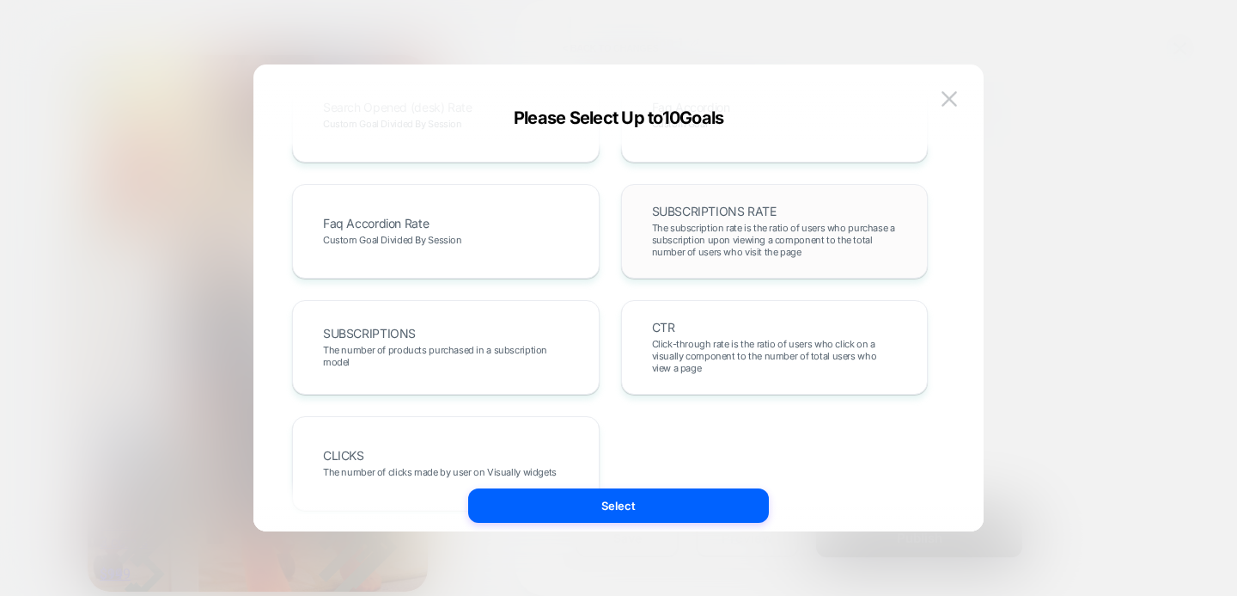
scroll to position [1059, 0]
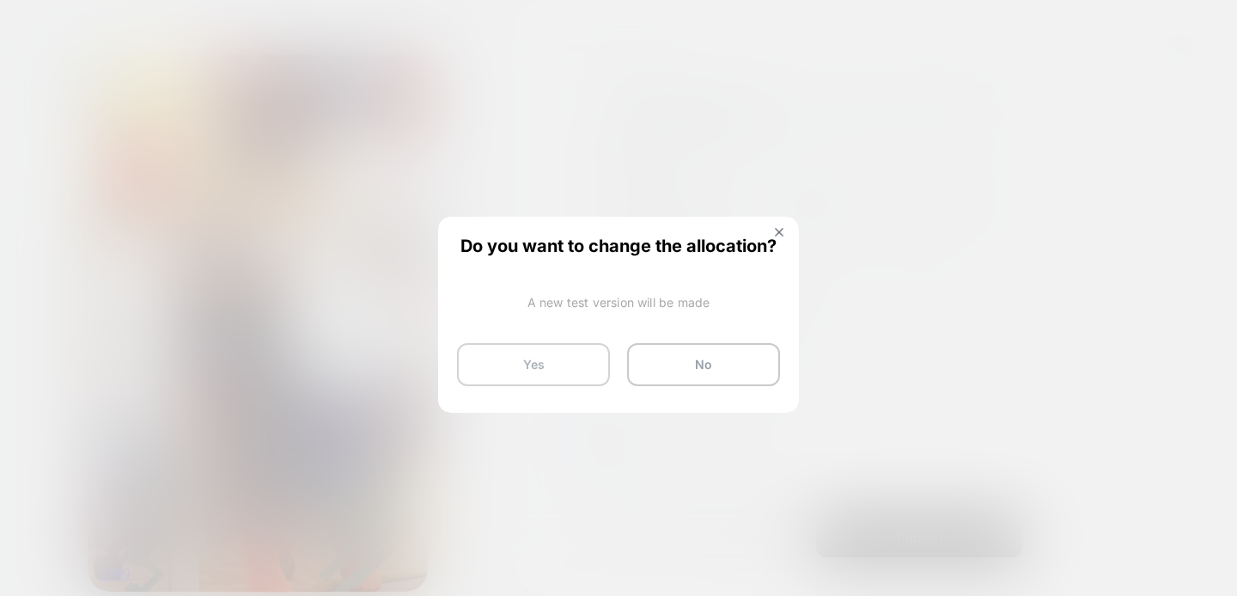
click at [513, 361] on button "Yes" at bounding box center [533, 364] width 153 height 43
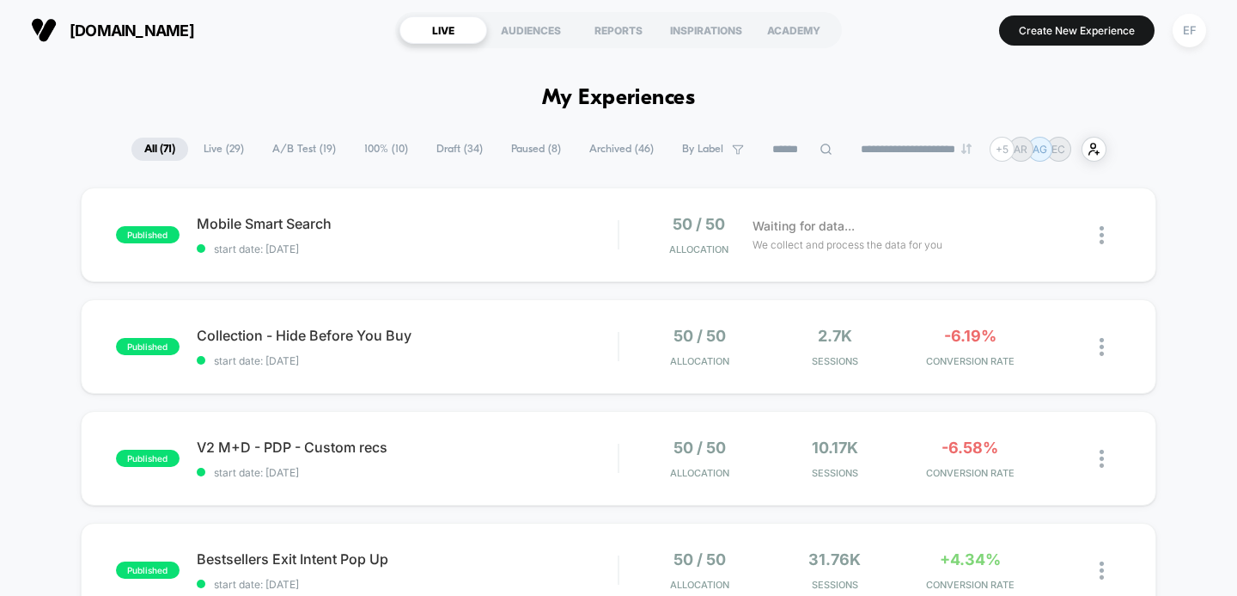
click at [315, 150] on span "A/B Test ( 19 )" at bounding box center [304, 148] width 89 height 23
click at [448, 149] on span "Draft ( 34 )" at bounding box center [460, 148] width 72 height 23
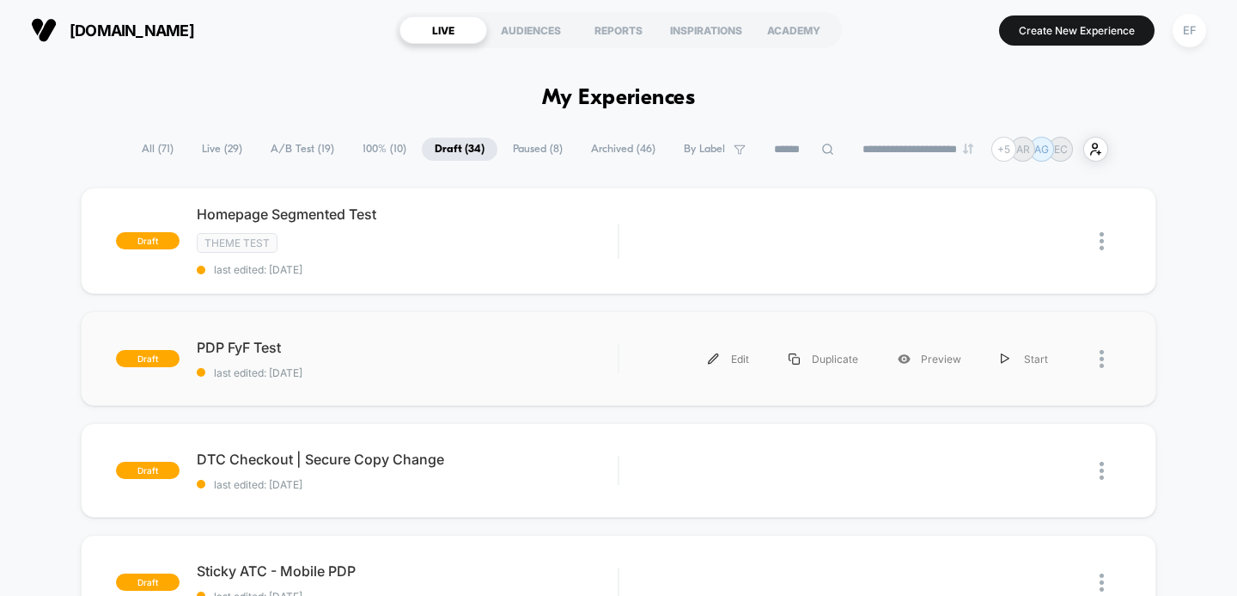
scroll to position [4, 0]
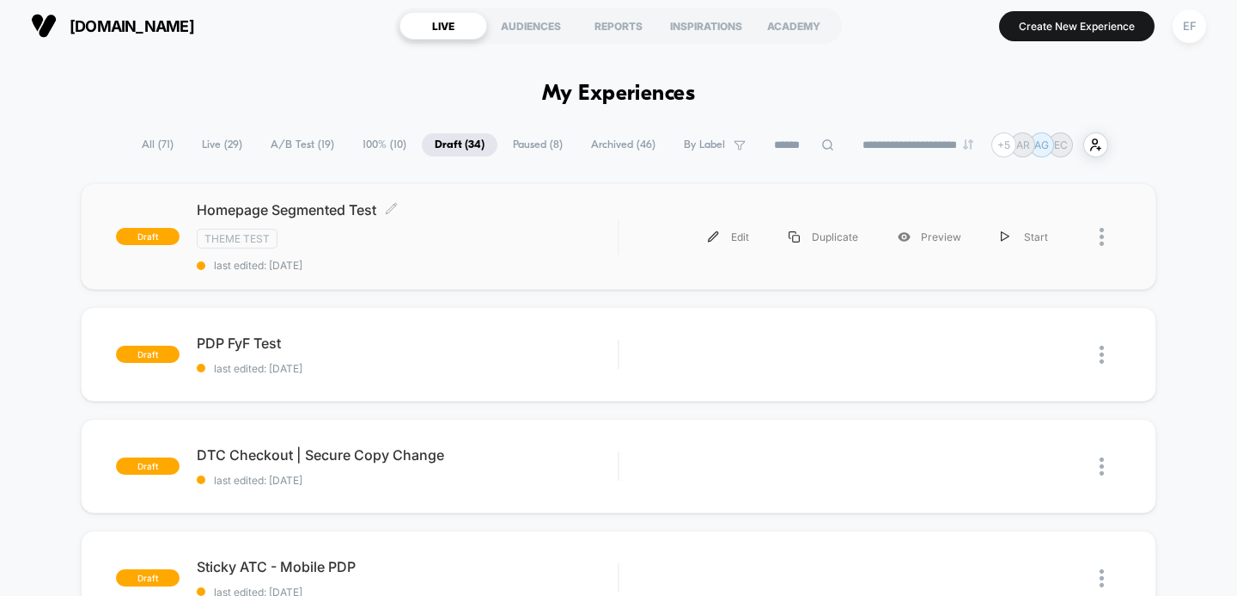
click at [479, 237] on div "Theme Test" at bounding box center [408, 239] width 422 height 20
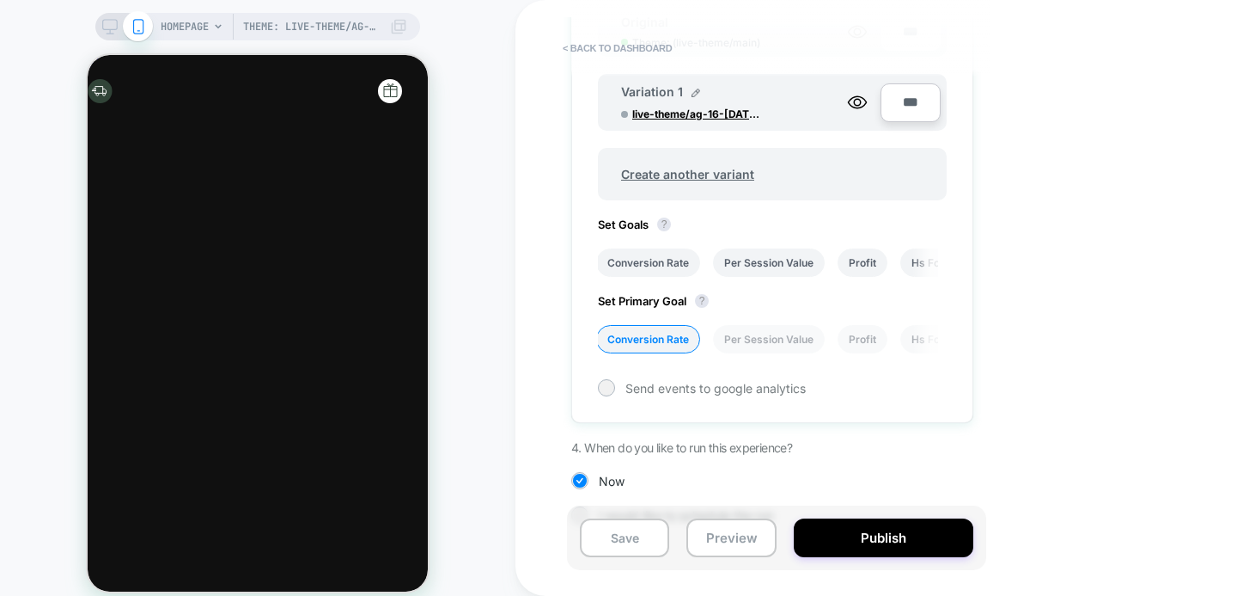
scroll to position [381, 0]
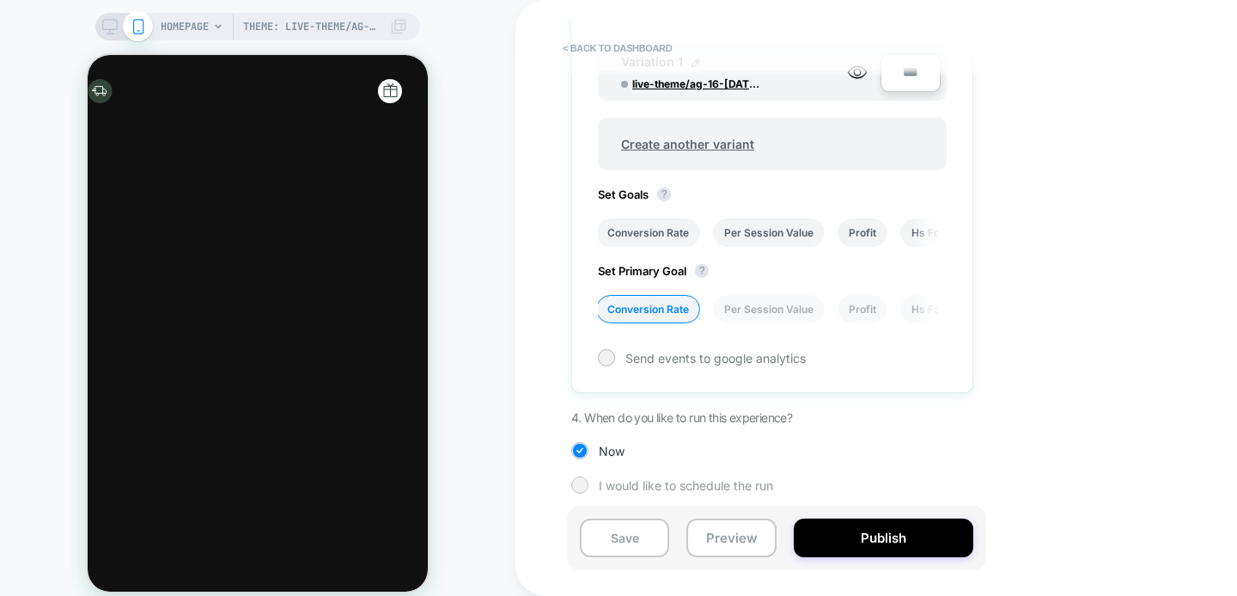
click at [581, 479] on div at bounding box center [579, 484] width 13 height 13
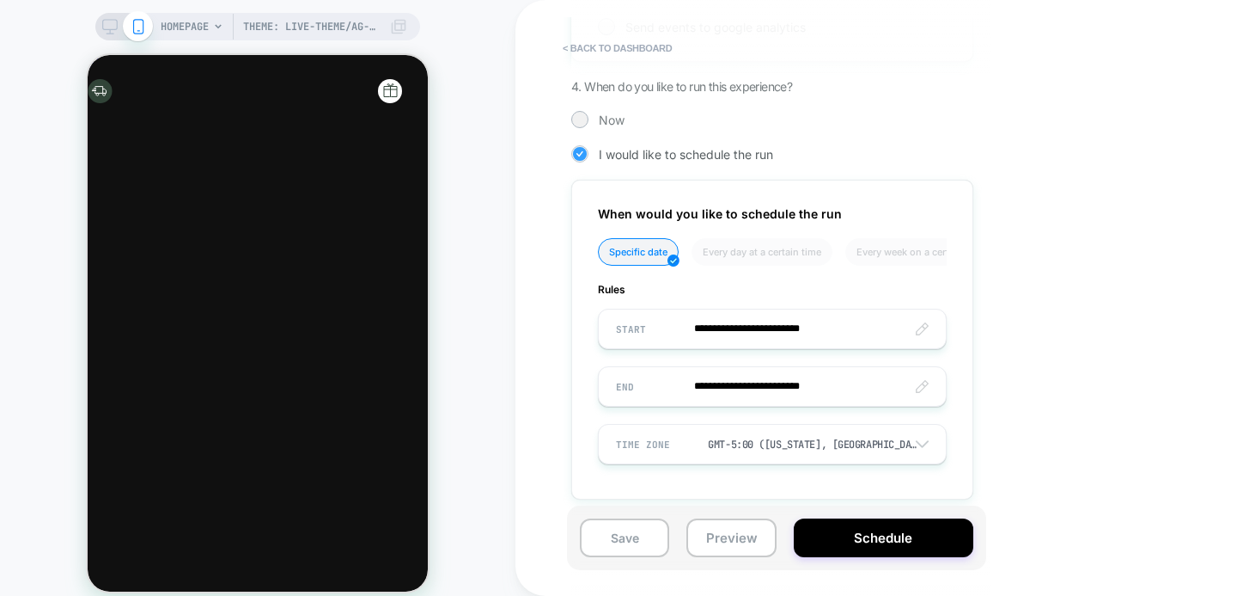
scroll to position [718, 0]
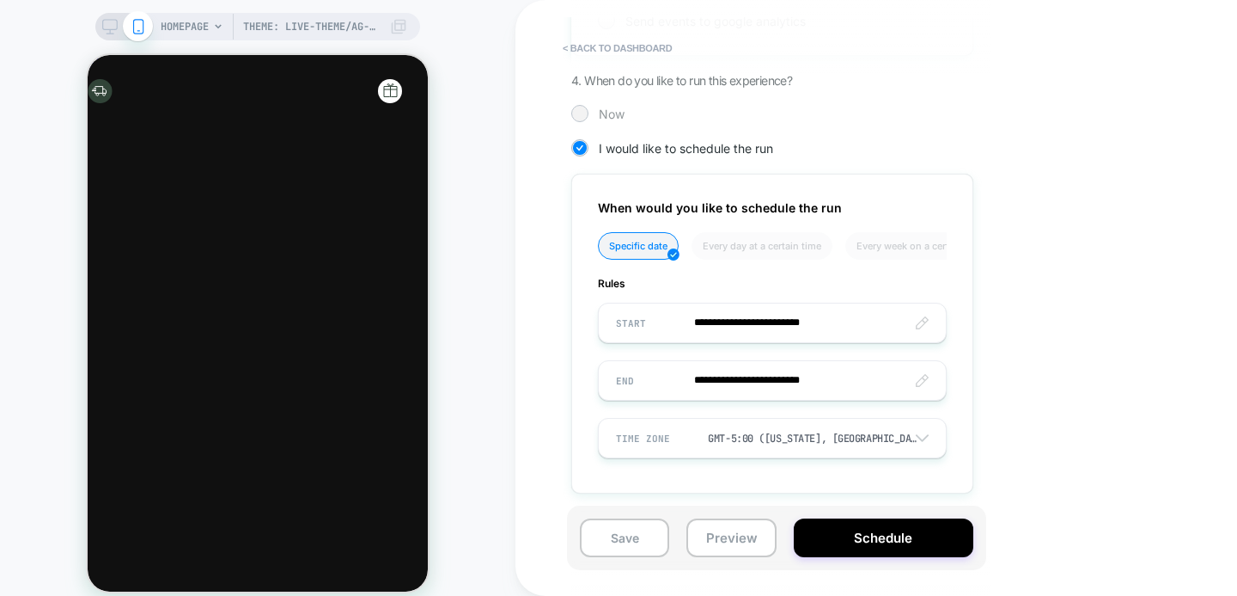
click at [0, 0] on span "Now" at bounding box center [0, 0] width 0 height 0
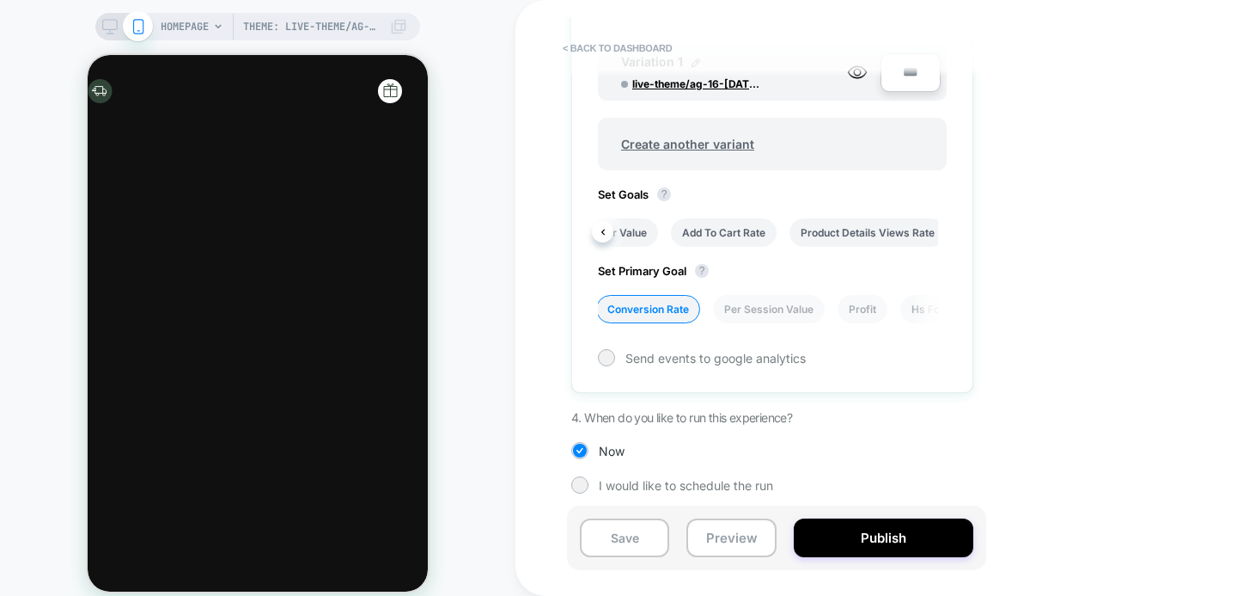
scroll to position [0, 834]
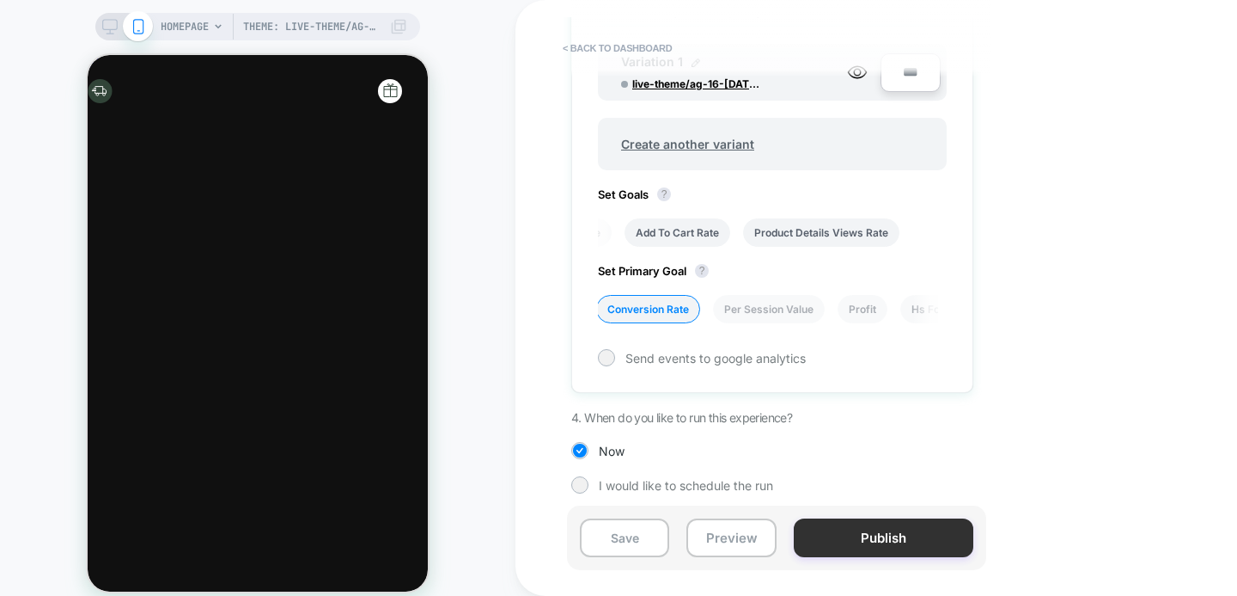
click at [894, 539] on button "Publish" at bounding box center [884, 537] width 180 height 39
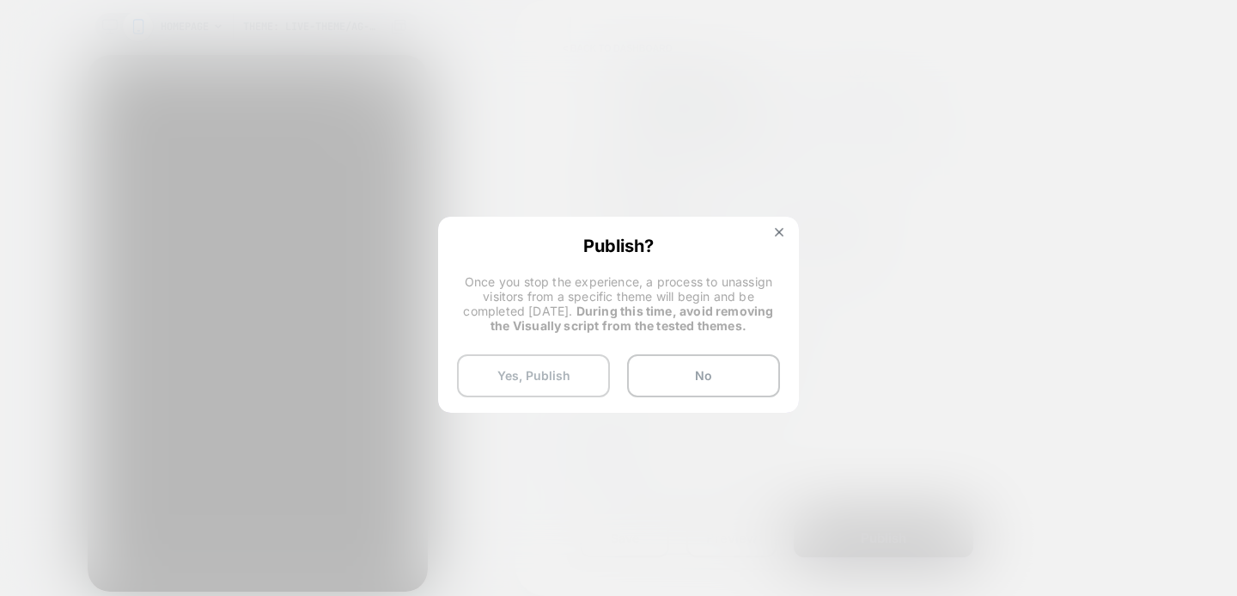
click at [541, 382] on button "Yes, Publish" at bounding box center [533, 375] width 153 height 43
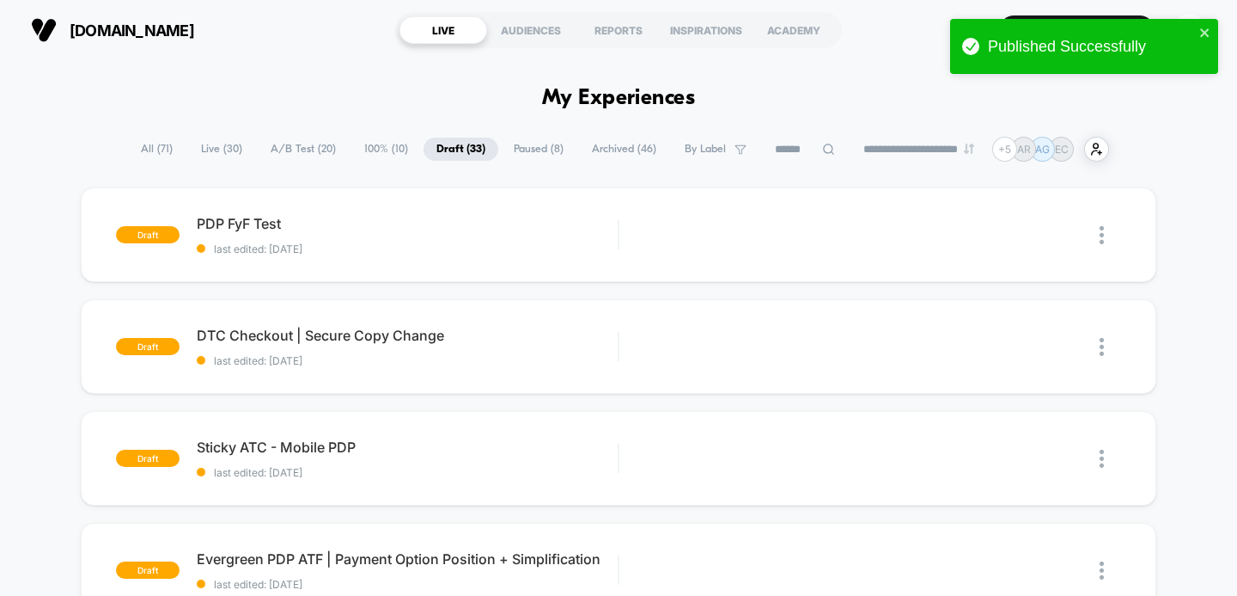
click at [300, 148] on span "A/B Test ( 20 )" at bounding box center [303, 148] width 91 height 23
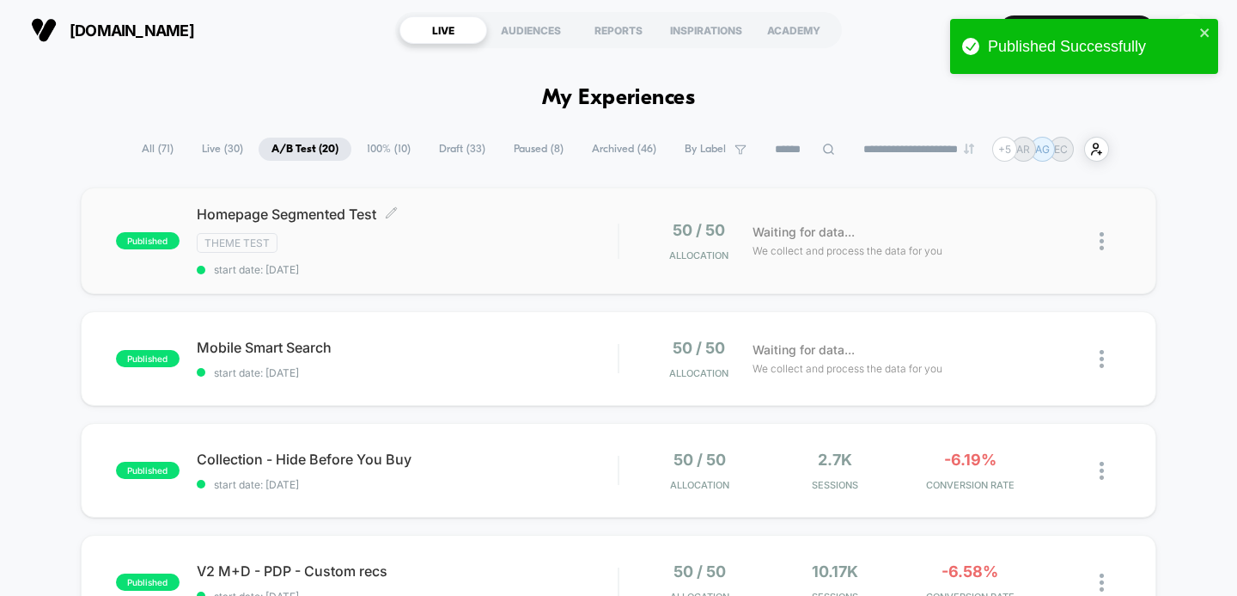
click at [491, 225] on div "Homepage Segmented Test Click to edit experience details Click to edit experien…" at bounding box center [408, 240] width 422 height 70
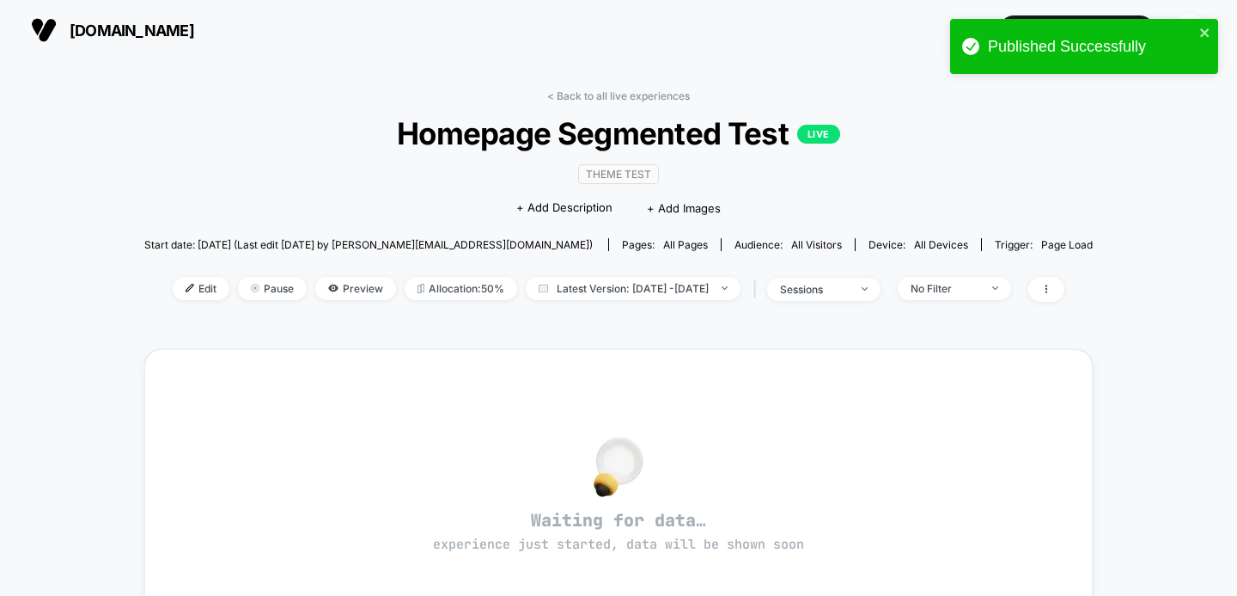
click at [613, 85] on div "< Back to all live experiences Homepage Segmented Test LIVE Theme Test Click to…" at bounding box center [618, 516] width 949 height 878
click at [609, 98] on link "< Back to all live experiences" at bounding box center [618, 95] width 143 height 13
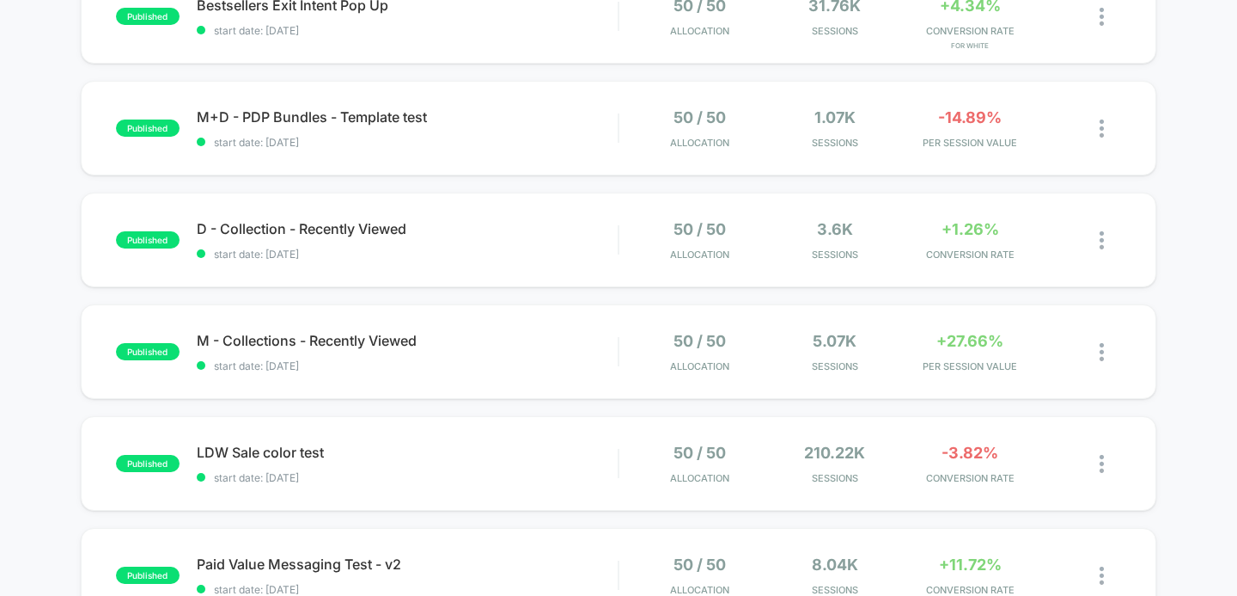
scroll to position [747, 0]
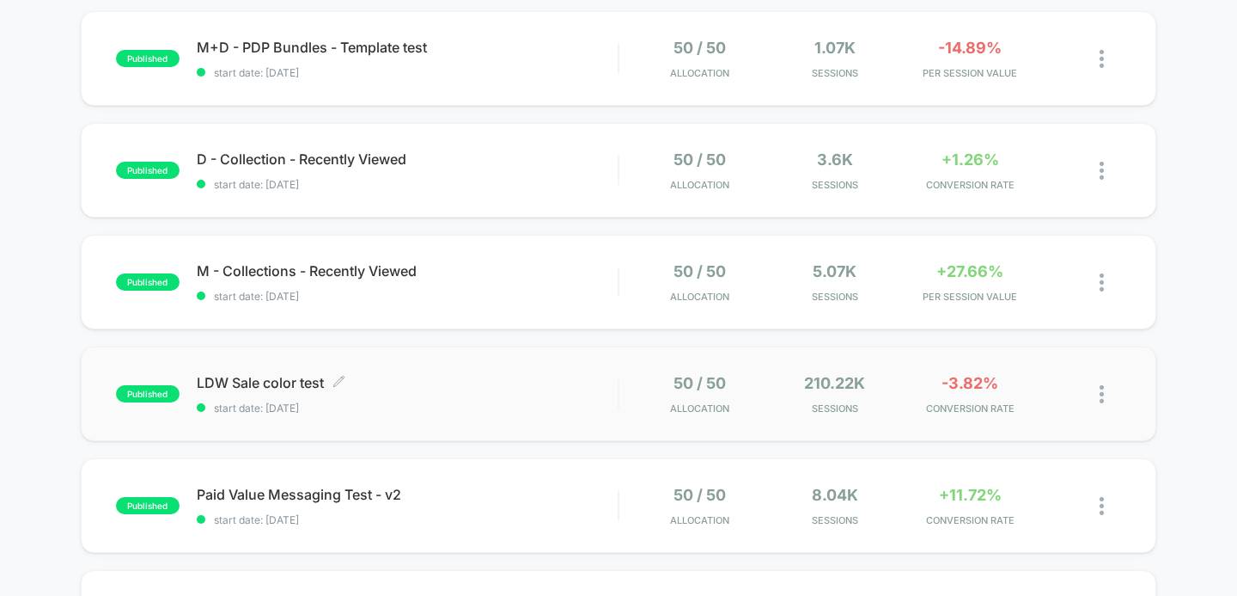
click at [556, 410] on span "start date: [DATE]" at bounding box center [408, 407] width 422 height 13
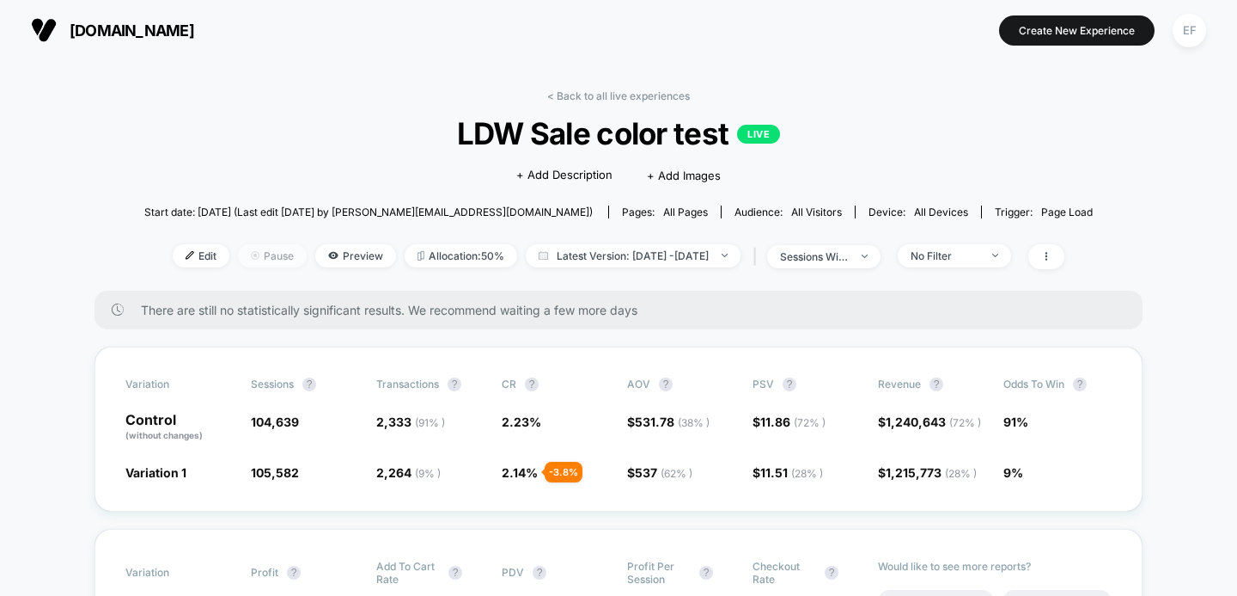
click at [246, 255] on span "Pause" at bounding box center [272, 255] width 69 height 23
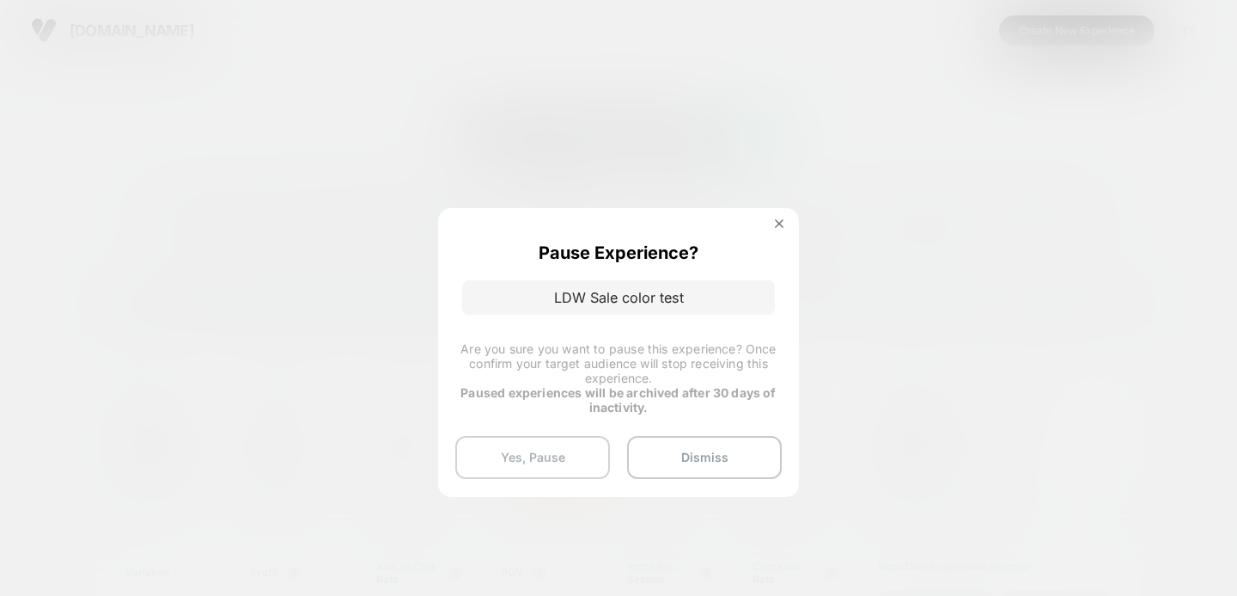
click at [511, 452] on button "Yes, Pause" at bounding box center [532, 457] width 155 height 43
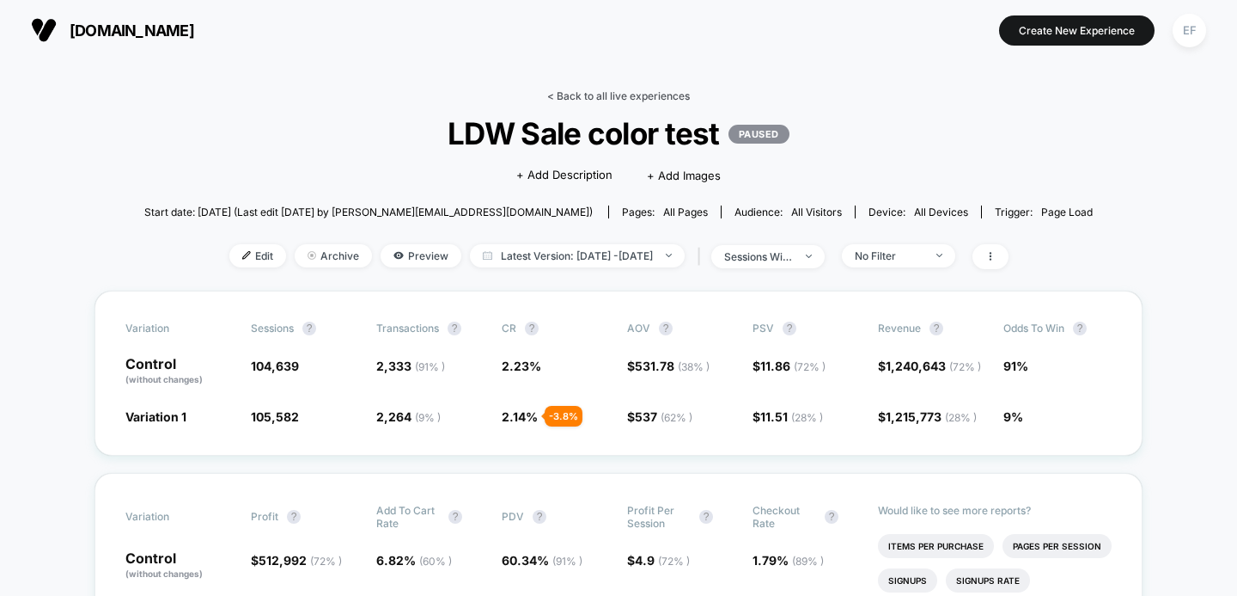
click at [606, 95] on link "< Back to all live experiences" at bounding box center [618, 95] width 143 height 13
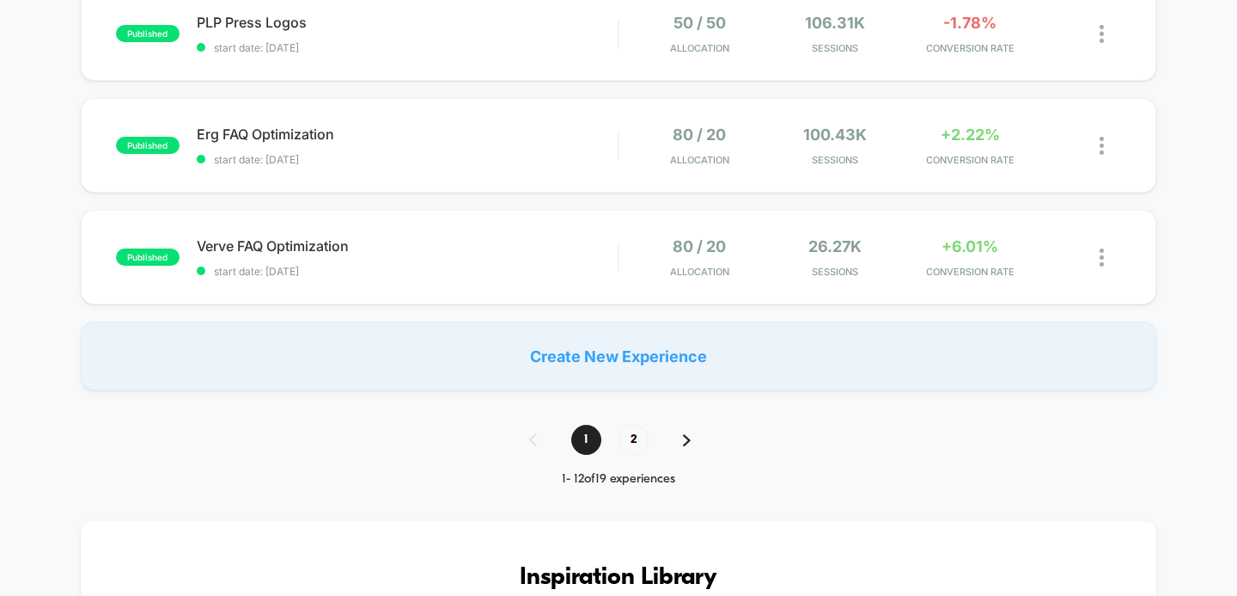
scroll to position [1343, 0]
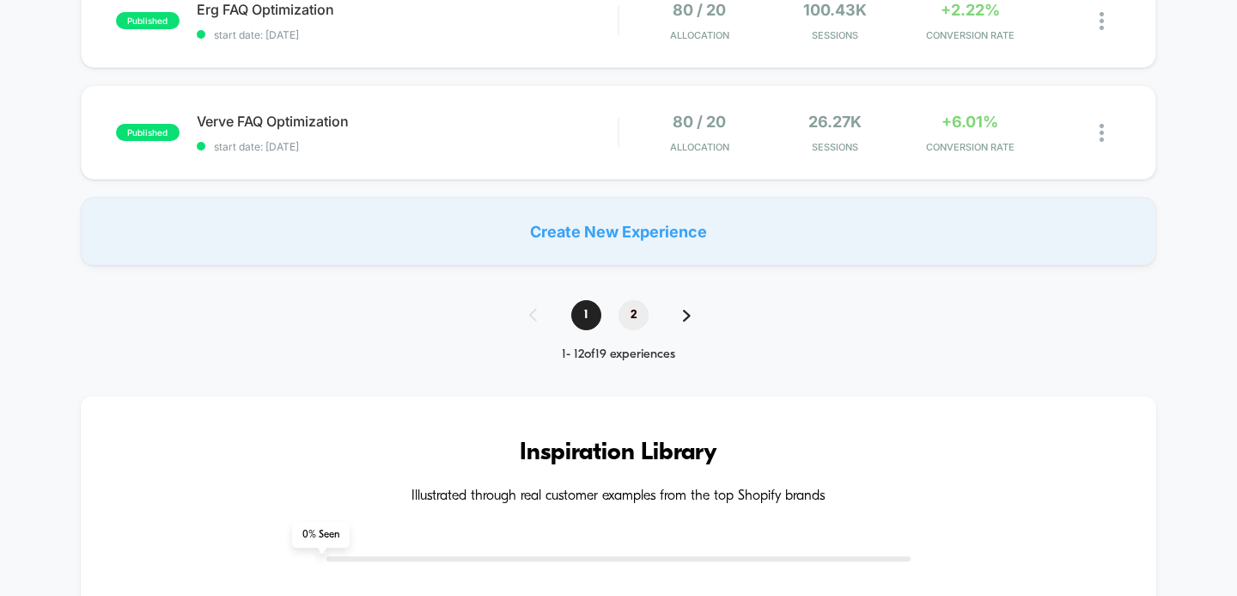
click at [626, 318] on span "2" at bounding box center [634, 315] width 30 height 30
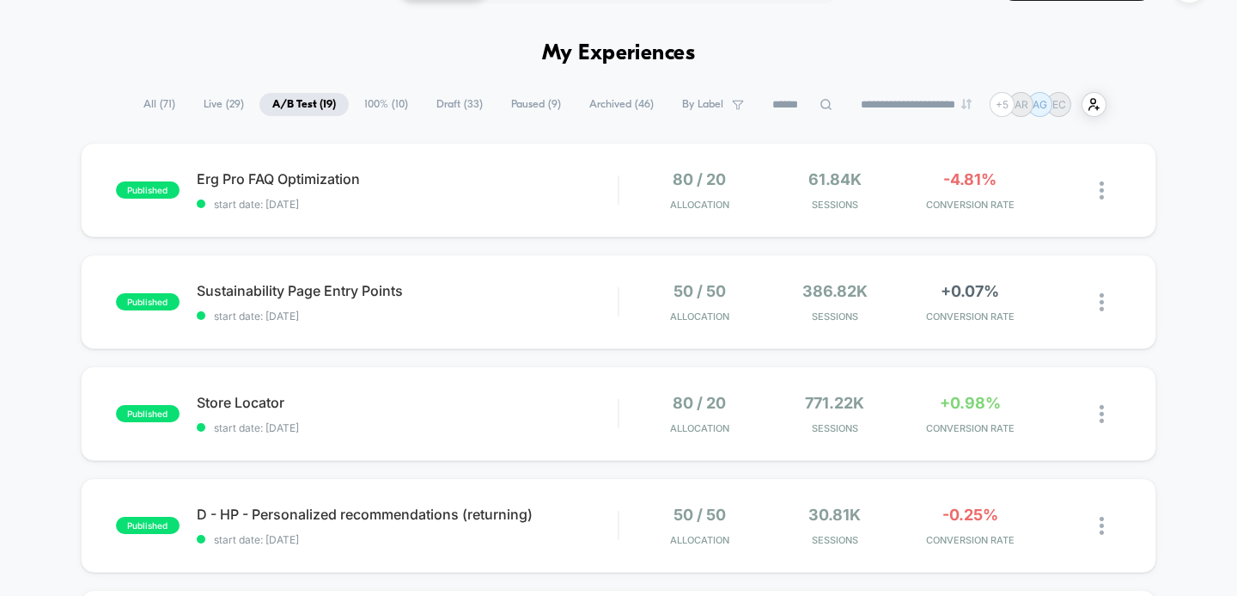
scroll to position [0, 0]
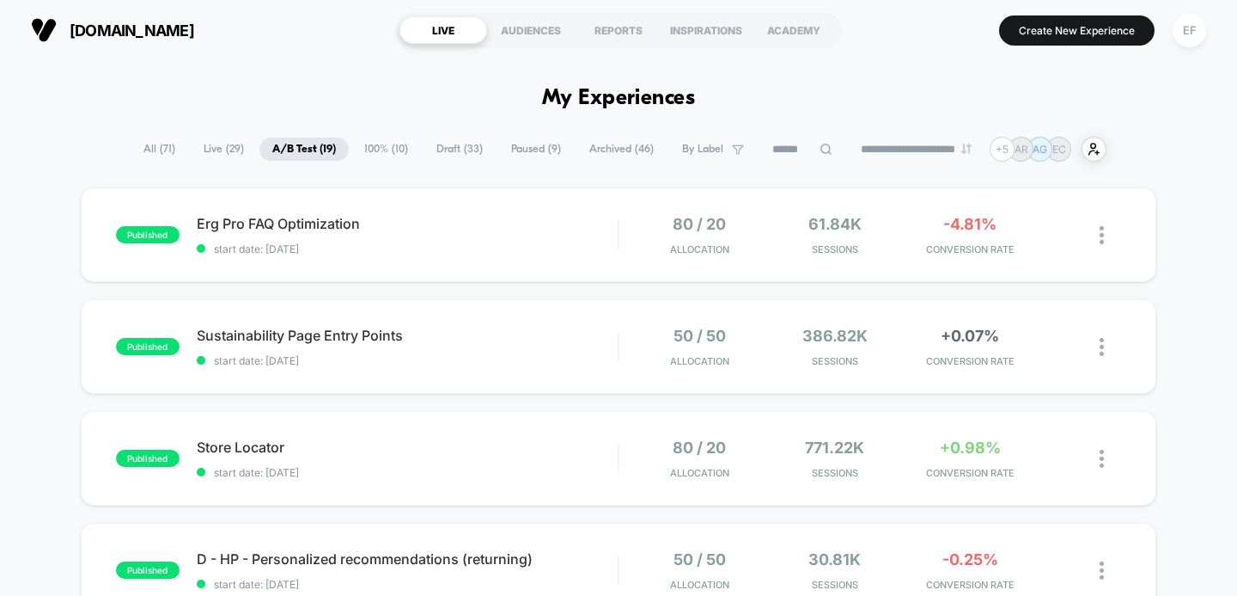
click at [210, 150] on span "Live ( 29 )" at bounding box center [224, 148] width 66 height 23
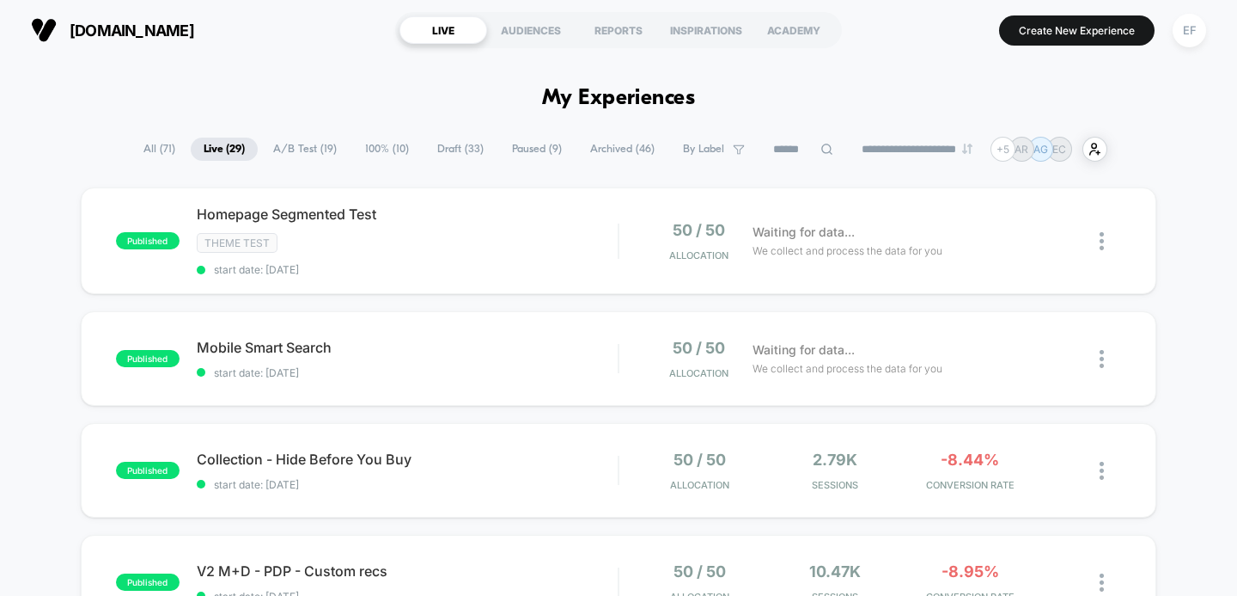
click at [283, 150] on span "A/B Test ( 19 )" at bounding box center [304, 148] width 89 height 23
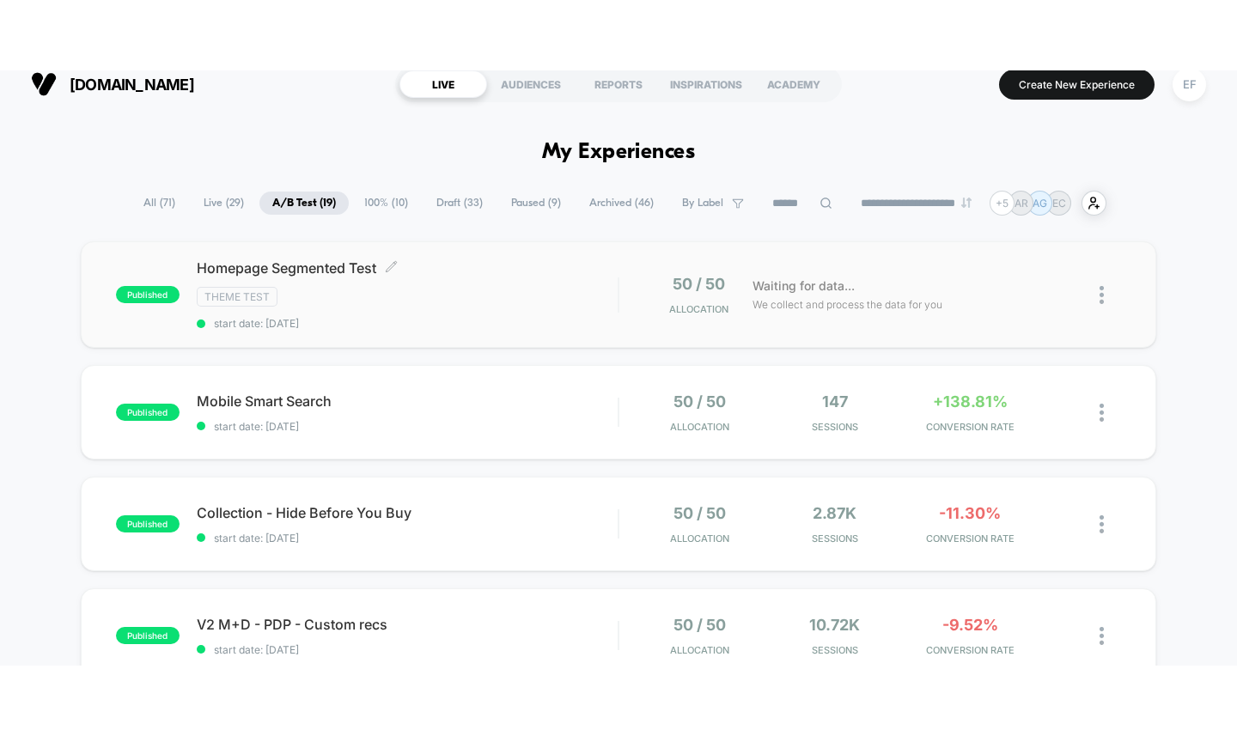
scroll to position [22, 0]
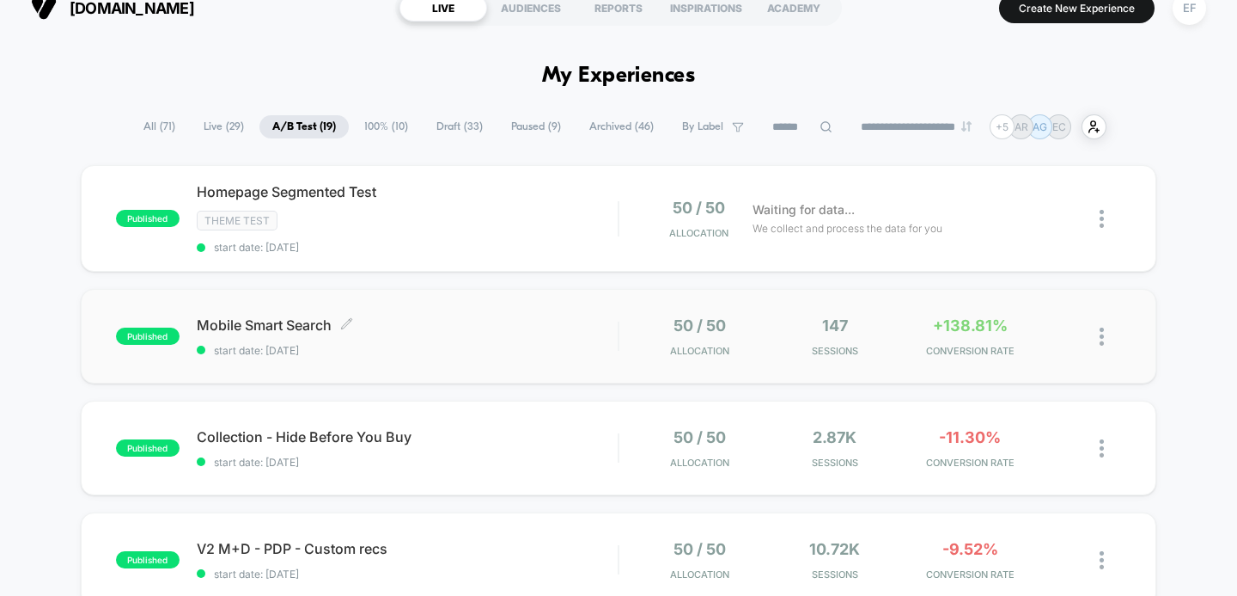
click at [447, 320] on span "Mobile Smart Search Click to edit experience details" at bounding box center [408, 324] width 422 height 17
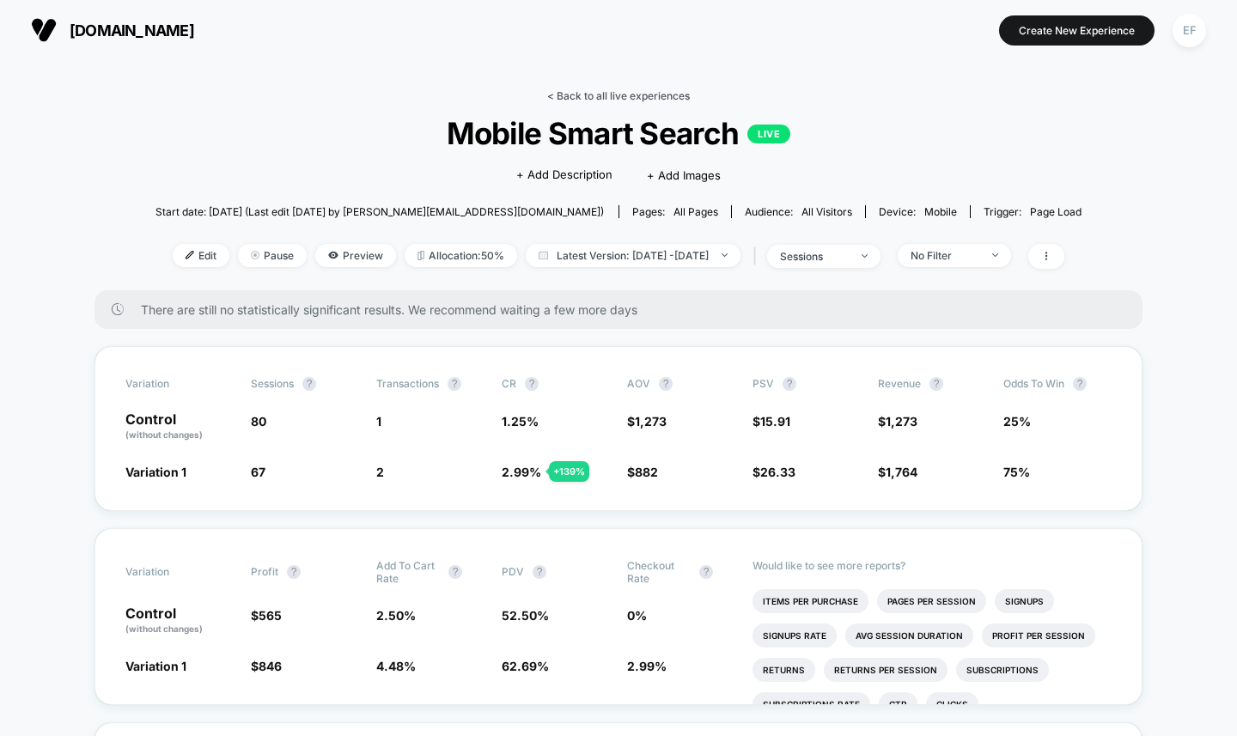
click at [618, 96] on link "< Back to all live experiences" at bounding box center [618, 95] width 143 height 13
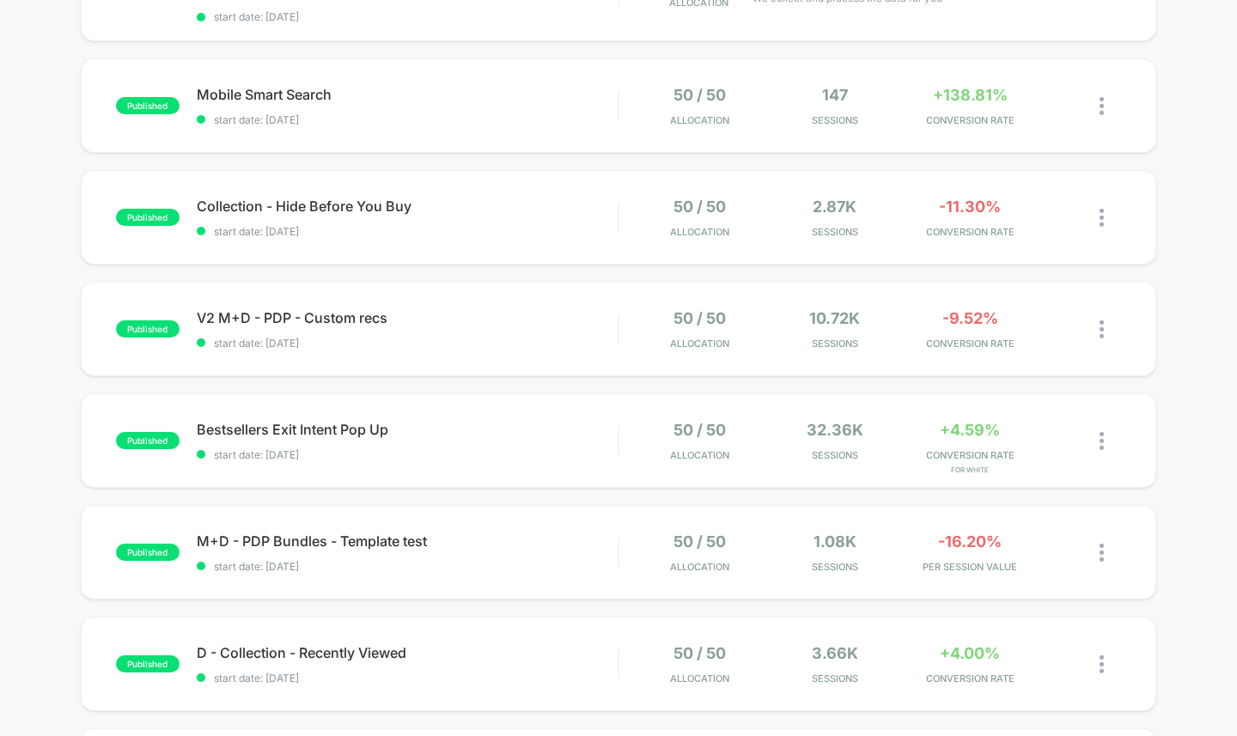
scroll to position [361, 0]
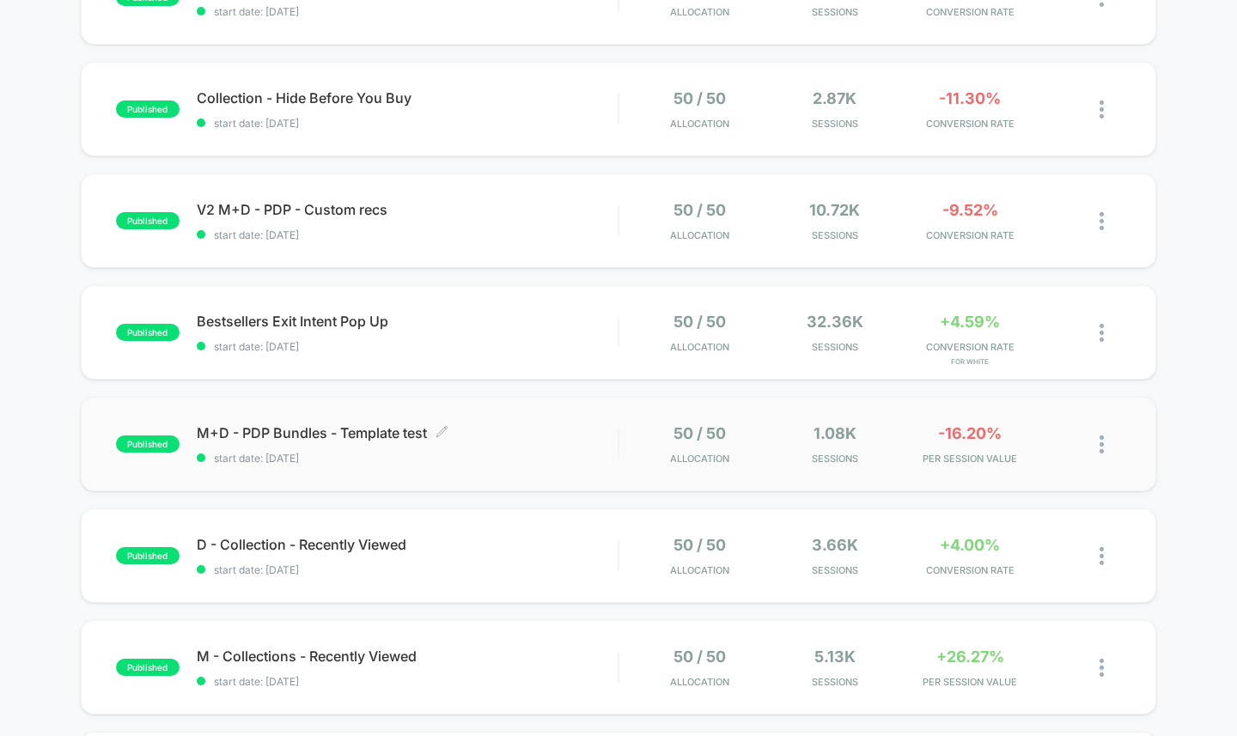
click at [491, 437] on span "M+D - PDP Bundles - Template test Click to edit experience details" at bounding box center [408, 432] width 422 height 17
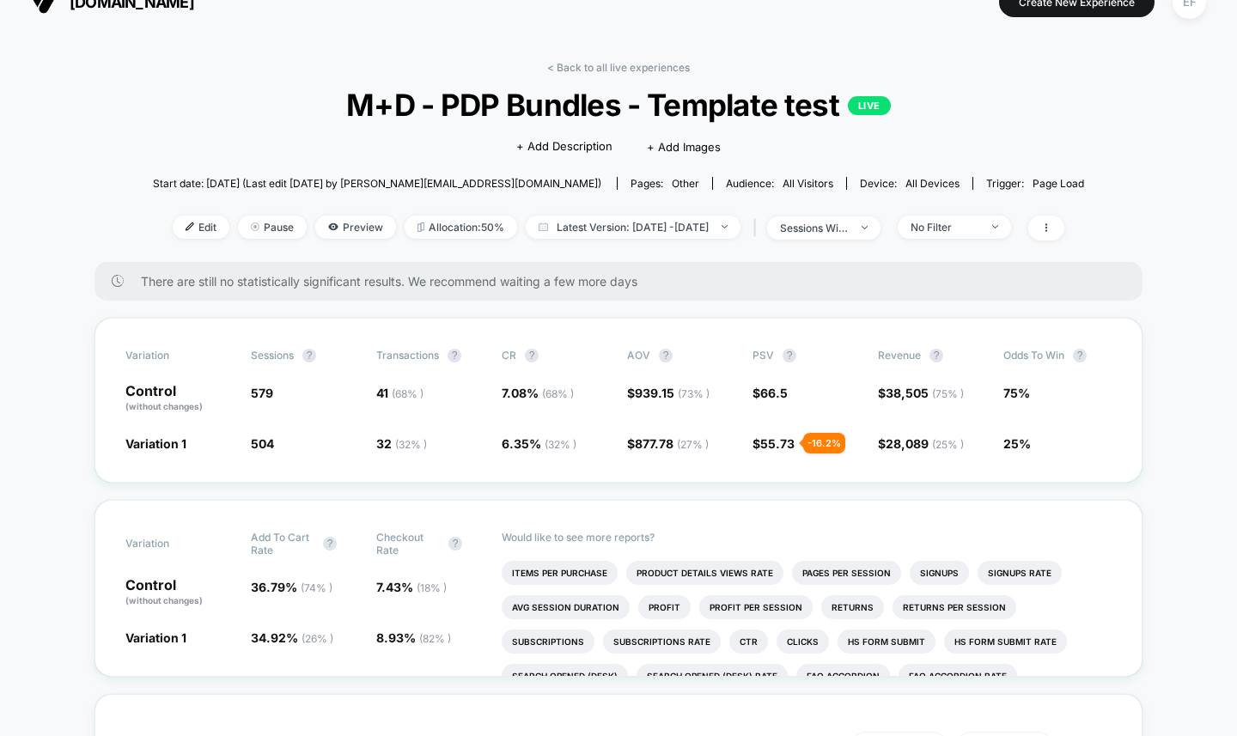
scroll to position [29, 0]
click at [1052, 223] on icon at bounding box center [1046, 227] width 10 height 10
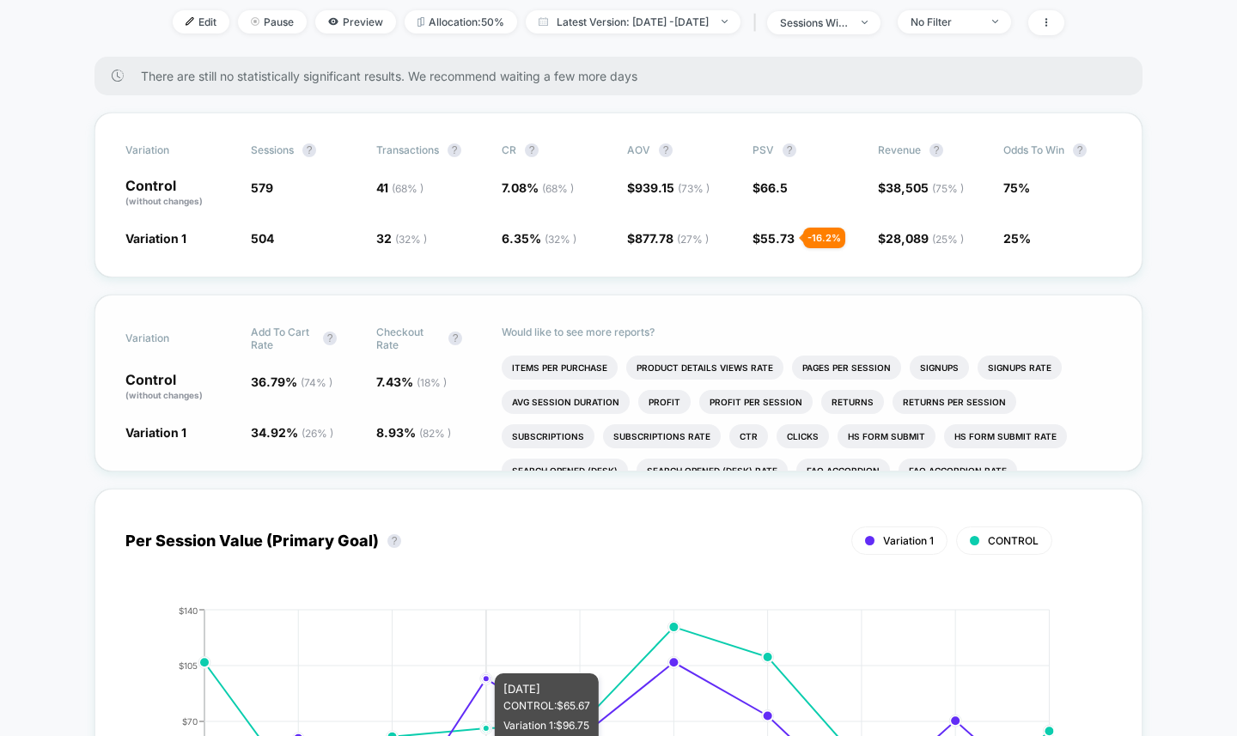
scroll to position [87, 0]
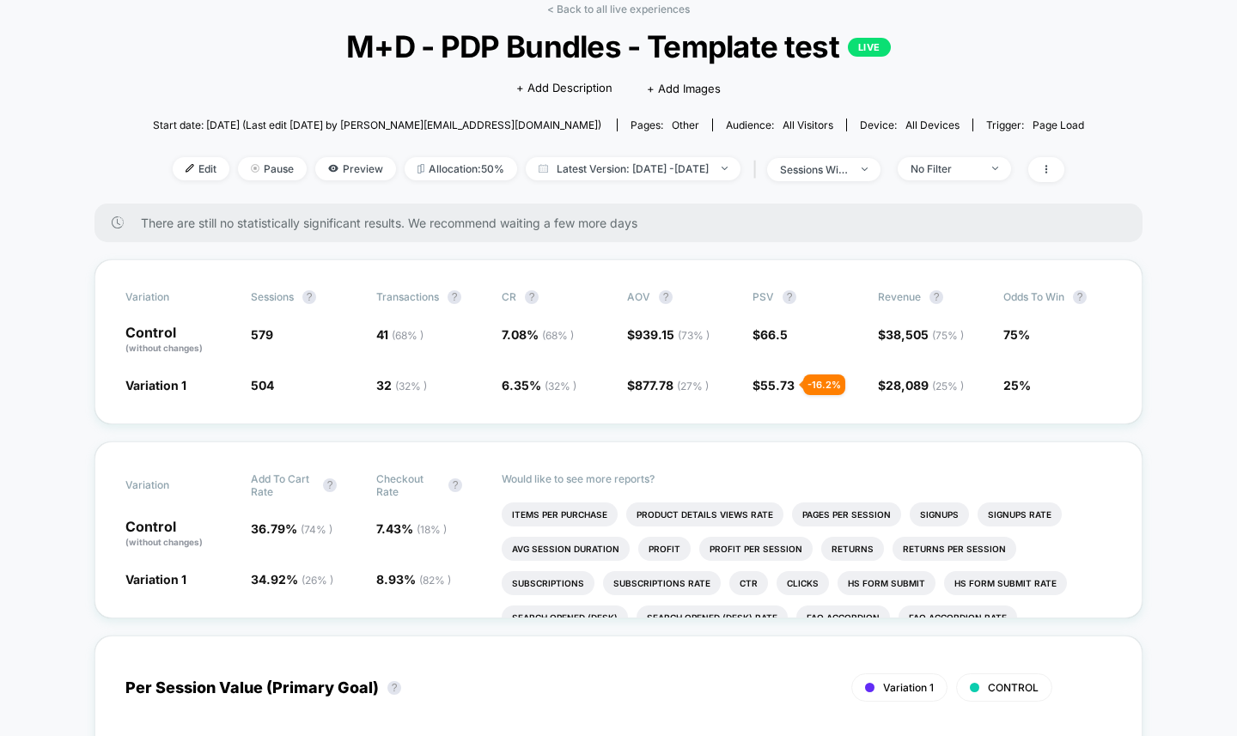
click at [893, 184] on div "< Back to all live experiences M+D - PDP Bundles - Template test LIVE Click to …" at bounding box center [618, 103] width 931 height 201
click at [881, 164] on span "sessions with impression" at bounding box center [823, 169] width 113 height 23
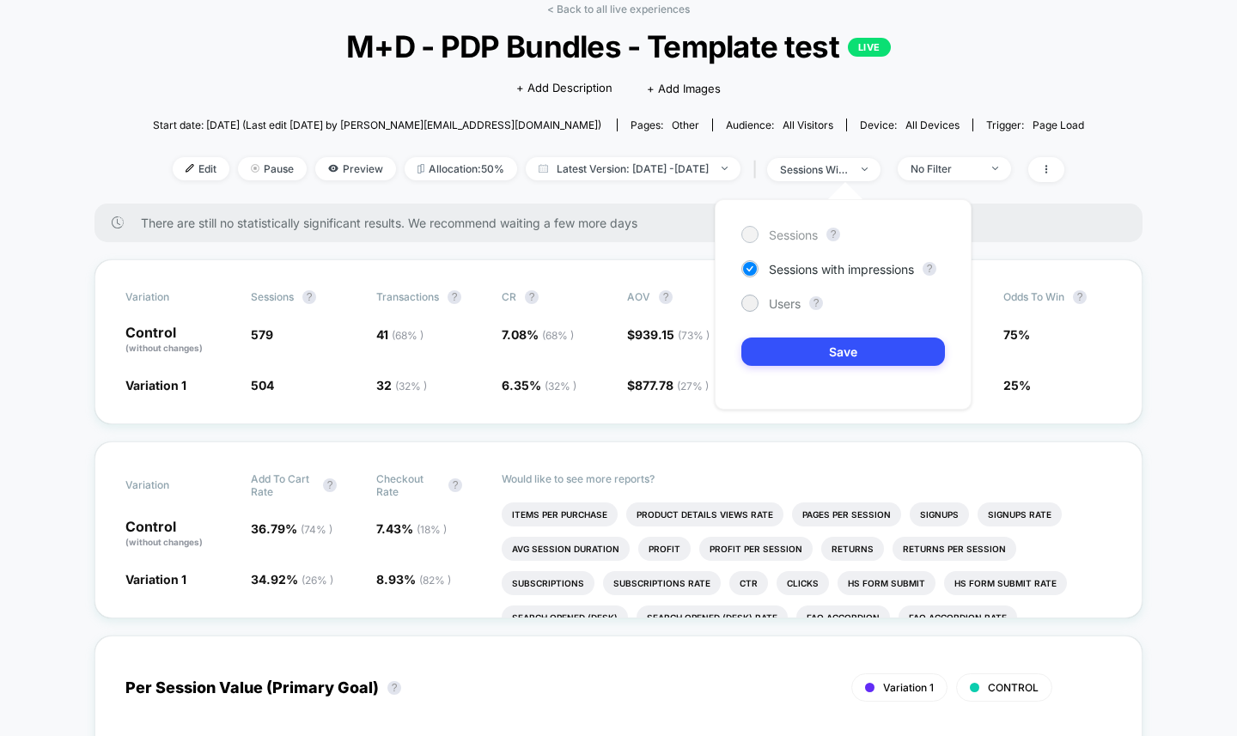
click at [765, 238] on div "Sessions" at bounding box center [780, 234] width 76 height 17
click at [804, 351] on button "Save" at bounding box center [844, 352] width 204 height 28
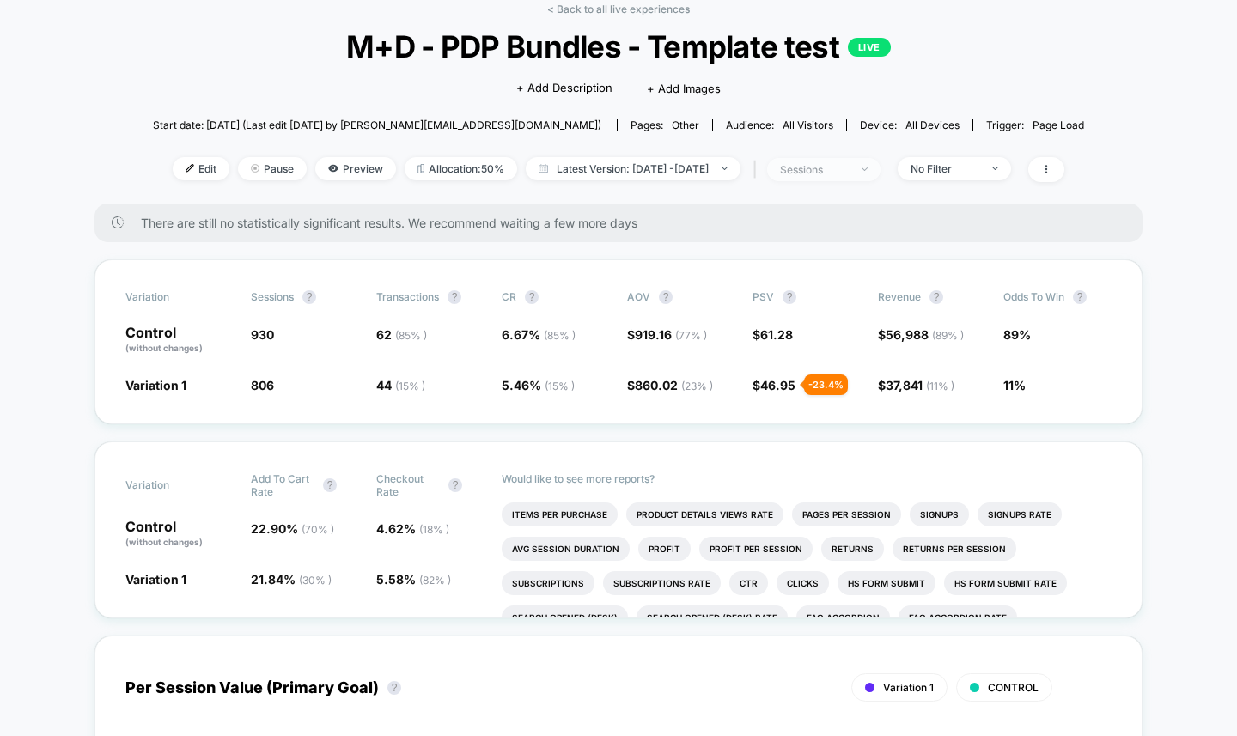
click at [846, 173] on div "sessions" at bounding box center [814, 169] width 69 height 13
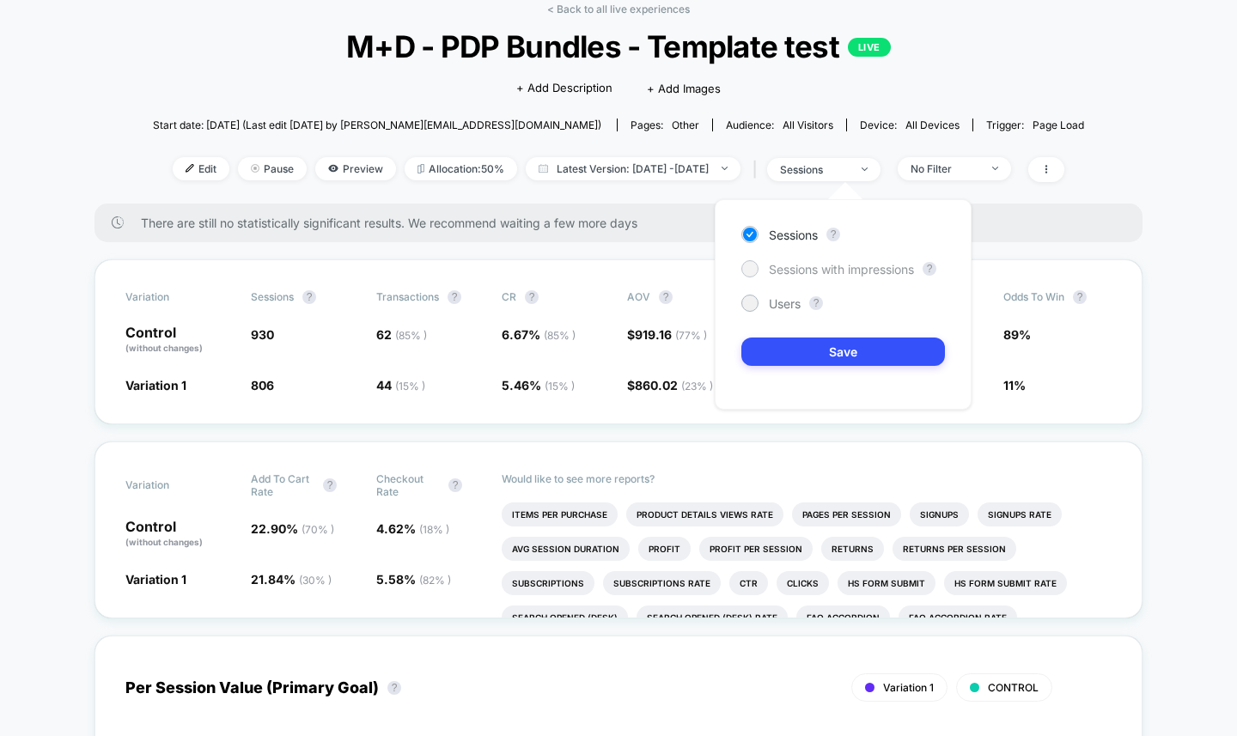
click at [779, 267] on span "Sessions with impressions" at bounding box center [841, 269] width 145 height 15
click at [779, 346] on button "Save" at bounding box center [844, 352] width 204 height 28
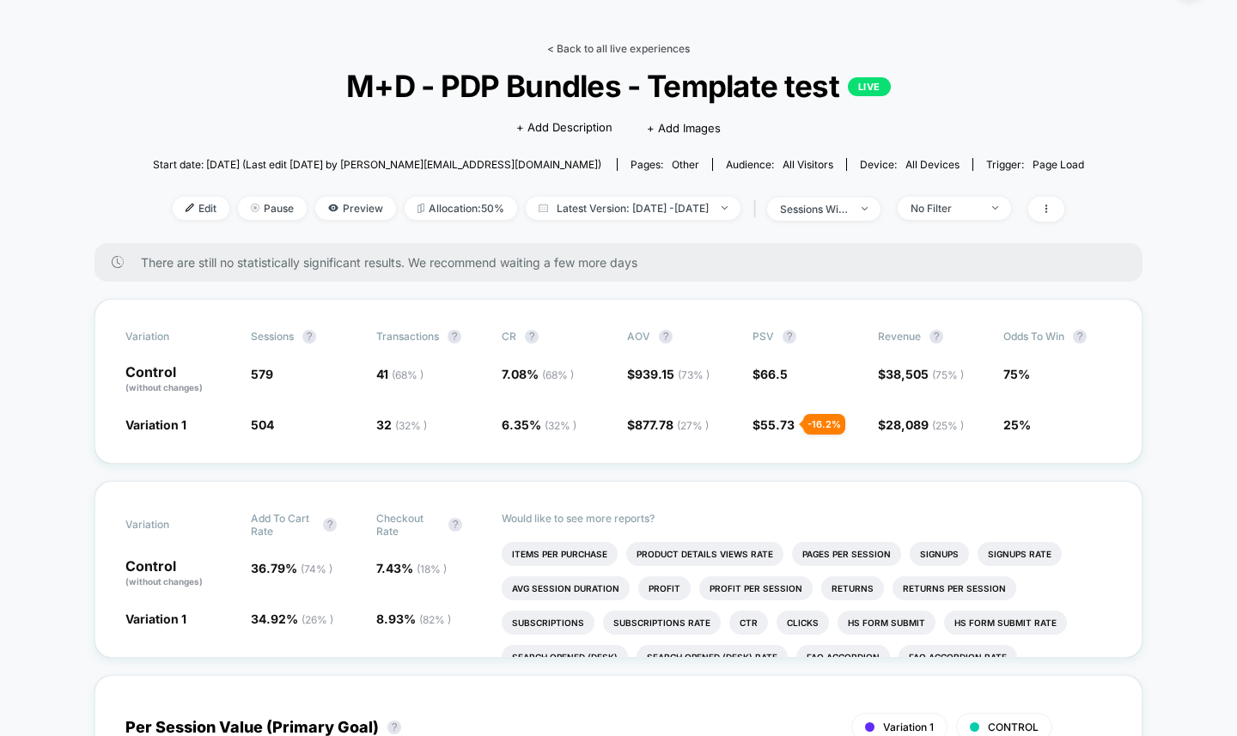
scroll to position [45, 0]
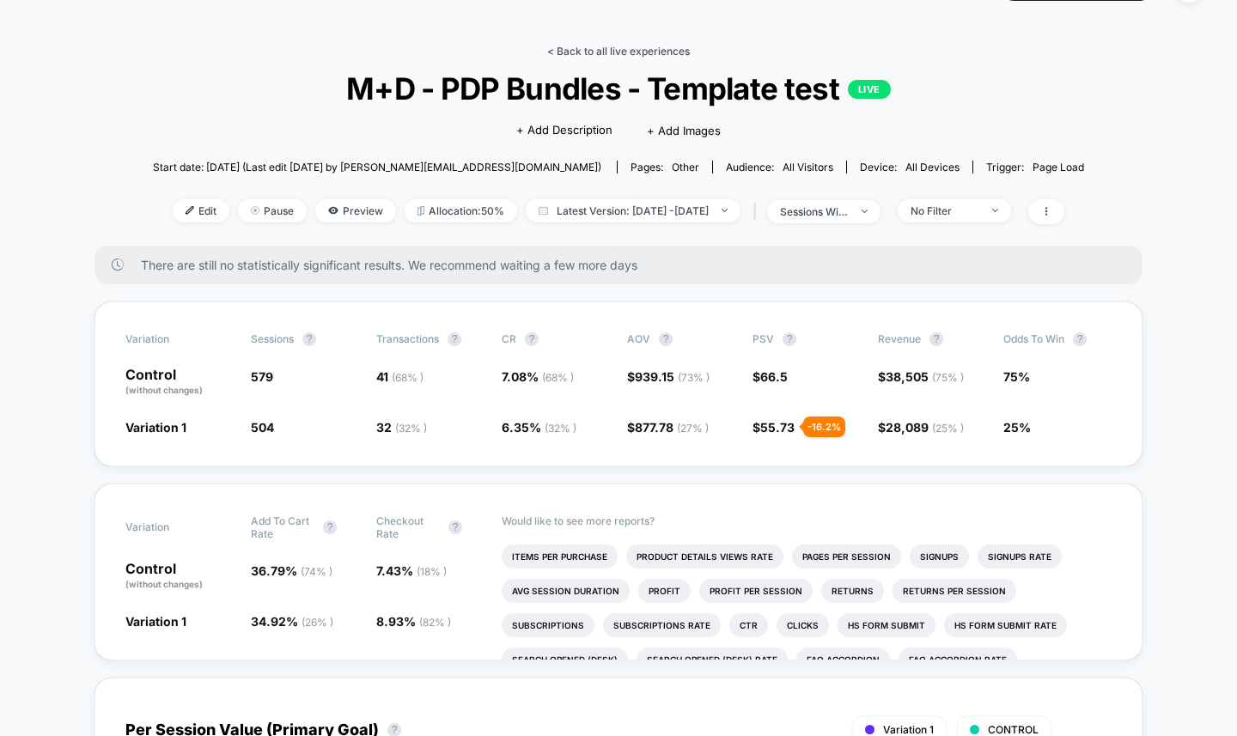
click at [637, 49] on link "< Back to all live experiences" at bounding box center [618, 51] width 143 height 13
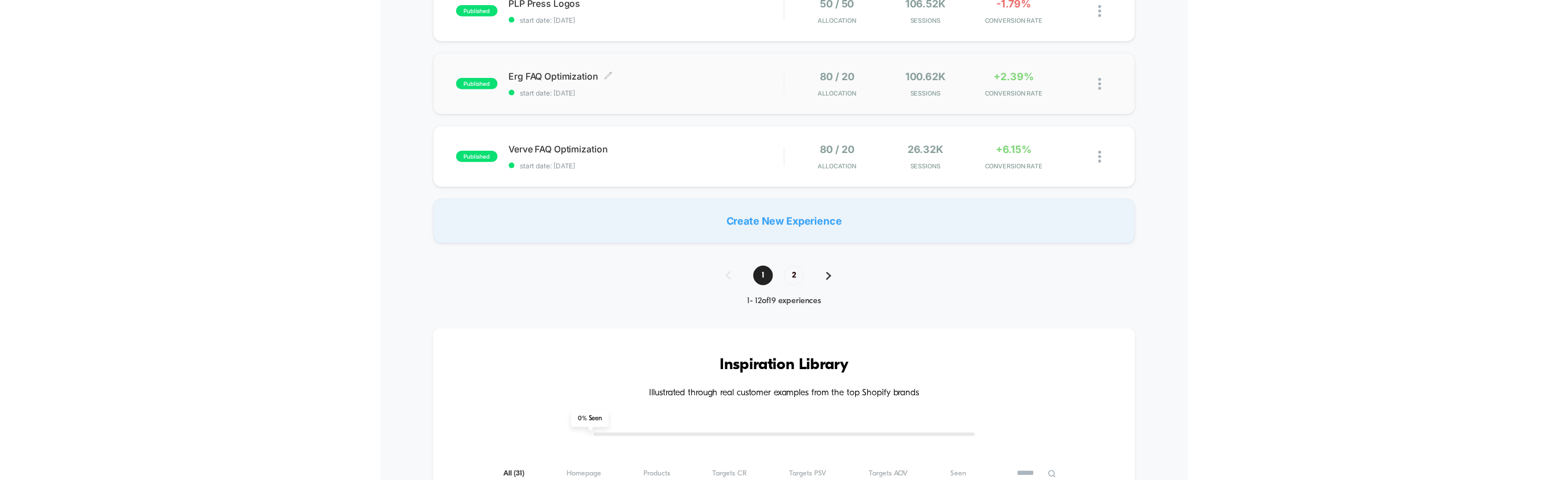
scroll to position [871, 0]
